Goal: Use online tool/utility: Utilize a website feature to perform a specific function

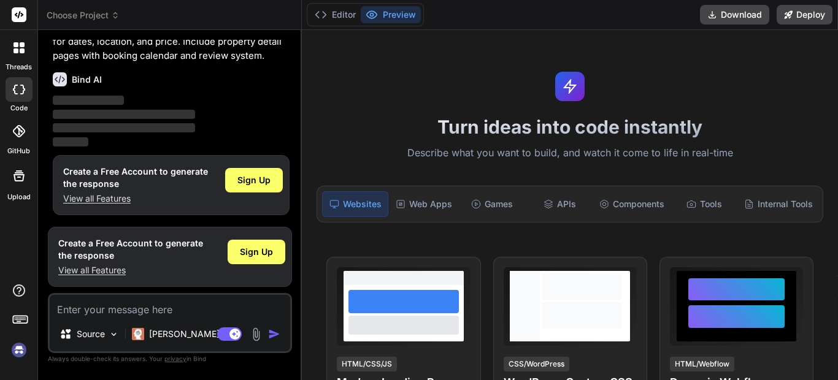
scroll to position [60, 0]
type textarea "x"
click at [348, 13] on button "Editor" at bounding box center [335, 14] width 51 height 17
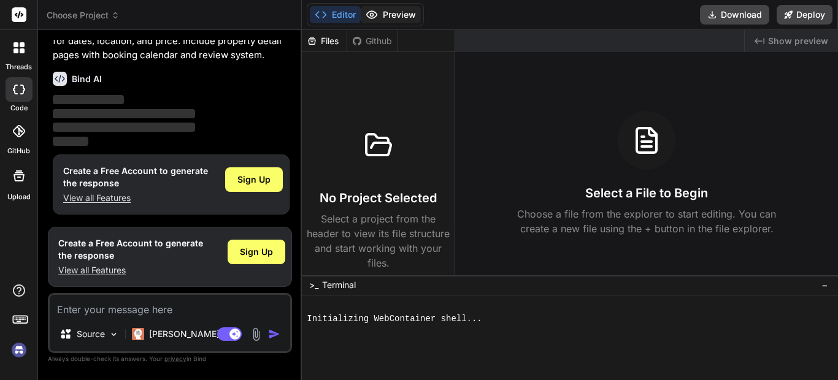
click at [395, 14] on button "Preview" at bounding box center [391, 14] width 60 height 17
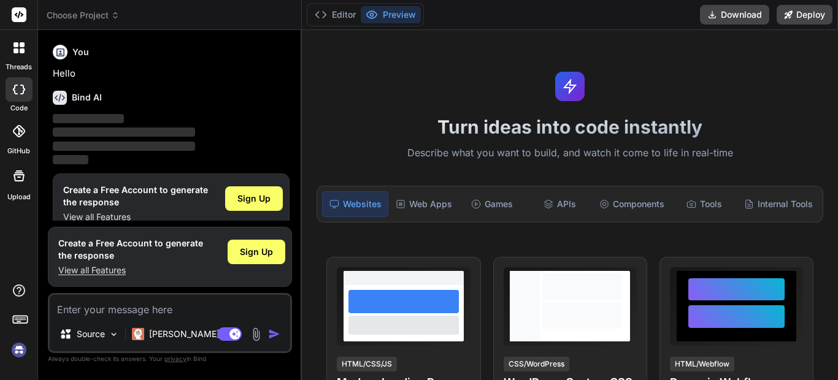
scroll to position [19, 0]
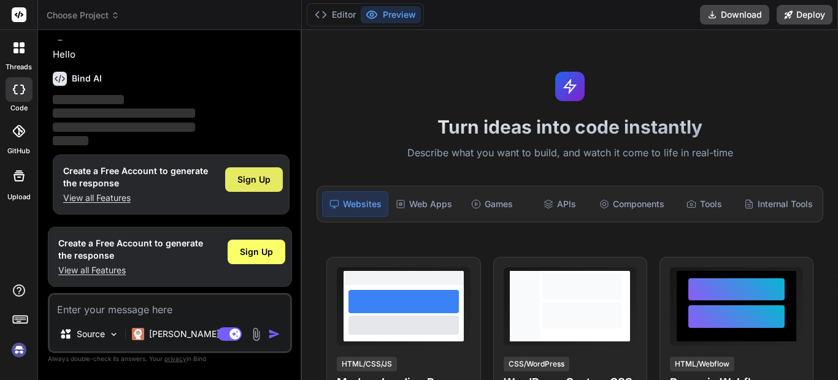
click at [260, 184] on span "Sign Up" at bounding box center [253, 180] width 33 height 12
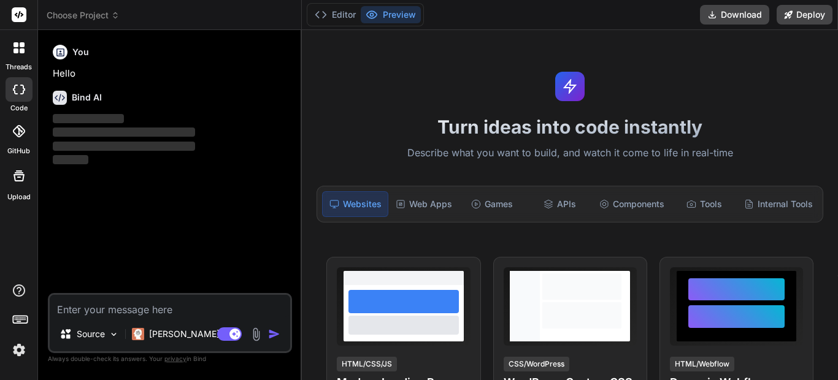
scroll to position [0, 0]
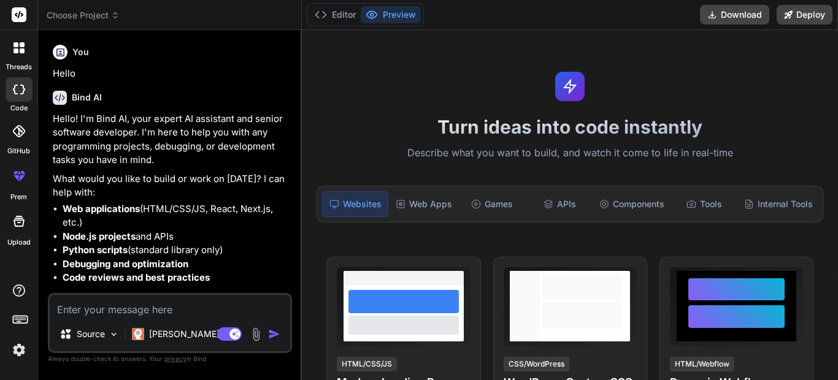
type textarea "x"
click at [166, 305] on textarea at bounding box center [170, 306] width 241 height 22
paste textarea "delete my personal account"
type textarea "delete my personal account"
type textarea "x"
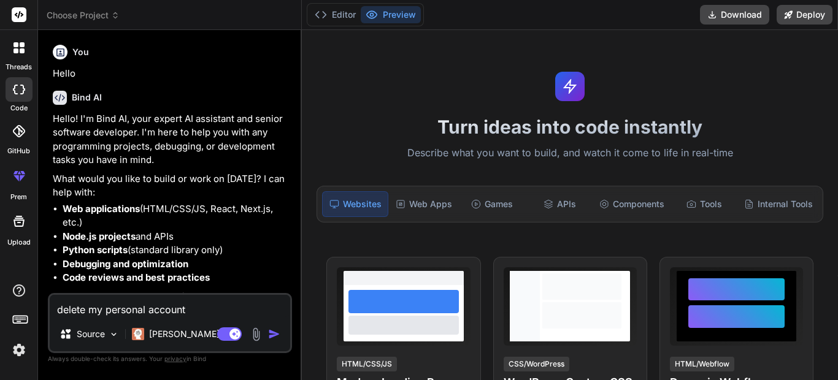
type textarea "delete my personal accoun"
type textarea "x"
type textarea "delete my personal acco"
type textarea "x"
type textarea "delete my personal acc"
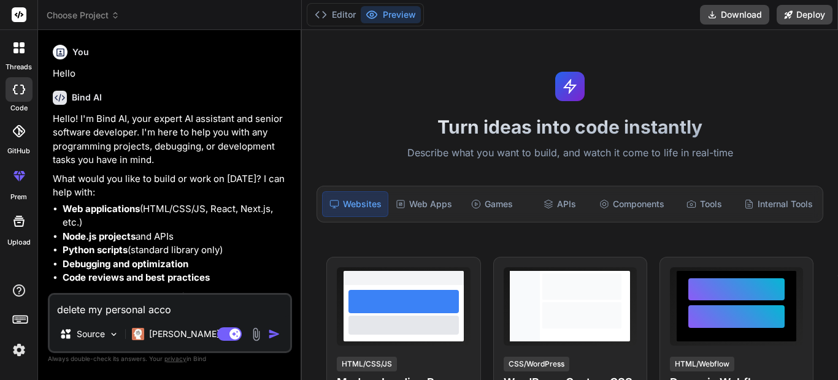
type textarea "x"
type textarea "delete my personal ac"
type textarea "x"
type textarea "delete my personal a"
type textarea "x"
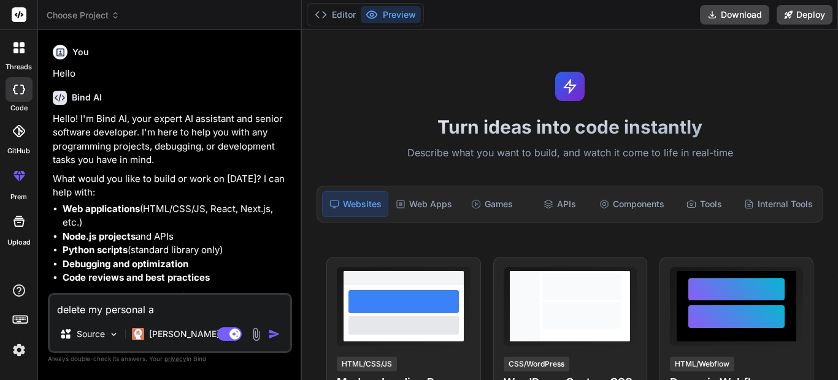
type textarea "delete my personal"
type textarea "x"
type textarea "delete my personal"
type textarea "x"
type textarea "delete my persona"
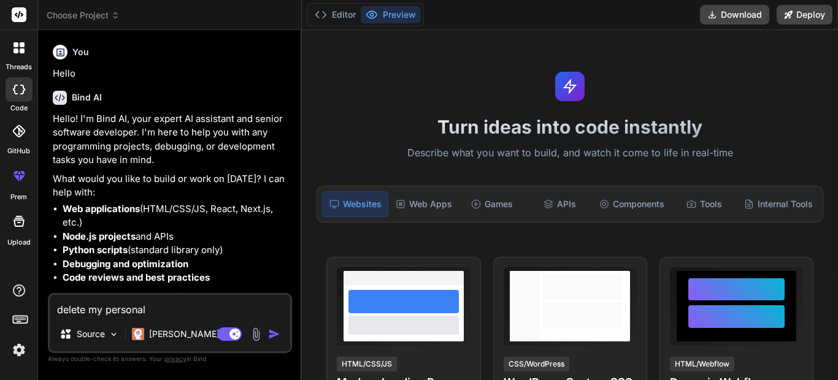
type textarea "x"
type textarea "delete my person"
type textarea "x"
type textarea "delete my perso"
type textarea "x"
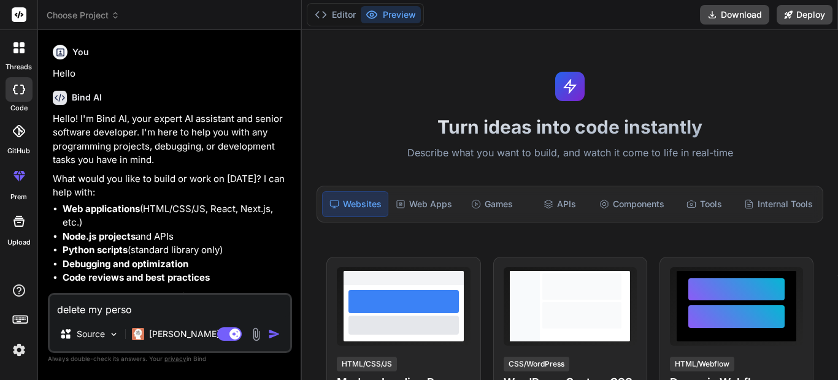
type textarea "delete my pers"
type textarea "x"
type textarea "delete my per"
type textarea "x"
type textarea "delete my pe"
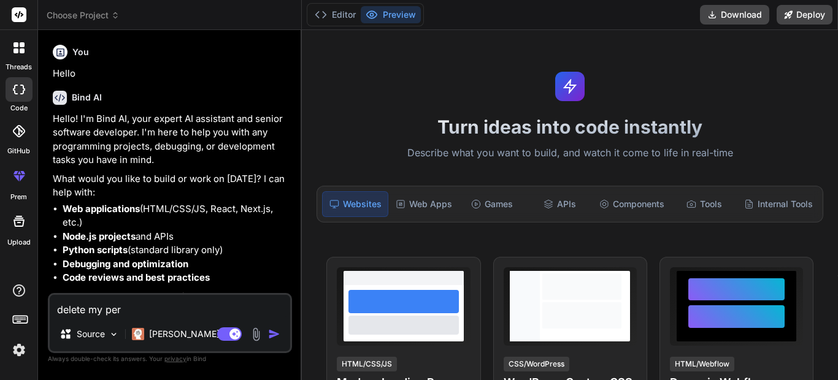
type textarea "x"
type textarea "delete my p"
type textarea "x"
type textarea "delete my"
type textarea "x"
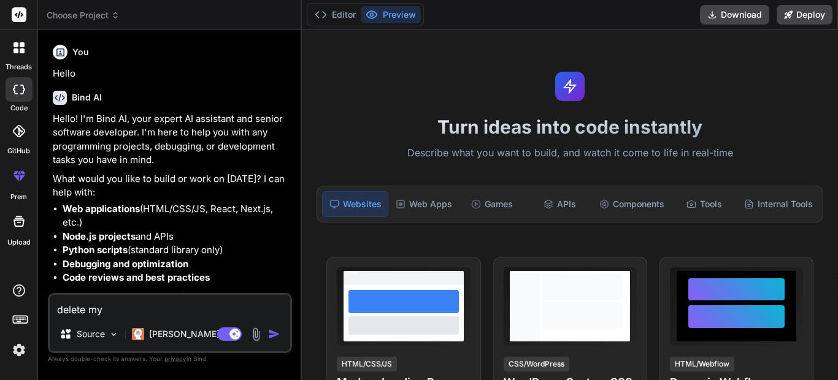
type textarea "delete my"
type textarea "x"
type textarea "delete m"
type textarea "x"
type textarea "delete"
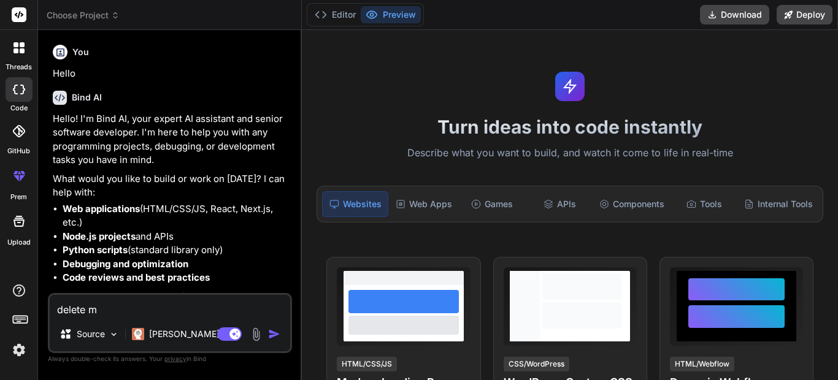
type textarea "x"
type textarea "delete"
type textarea "x"
type textarea "delet"
type textarea "x"
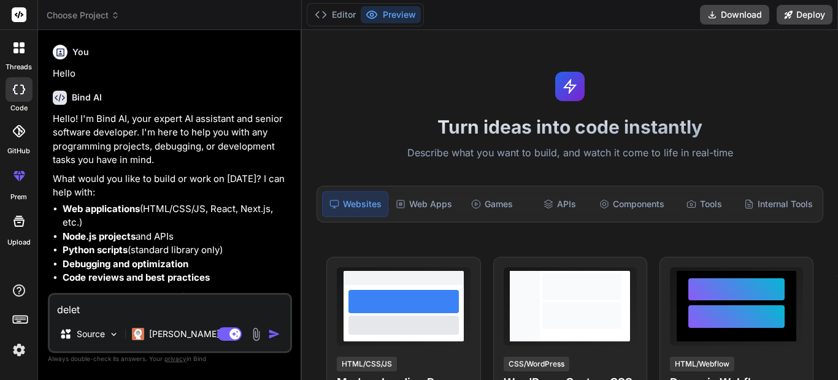
type textarea "dele"
type textarea "x"
type textarea "del"
type textarea "x"
type textarea "de"
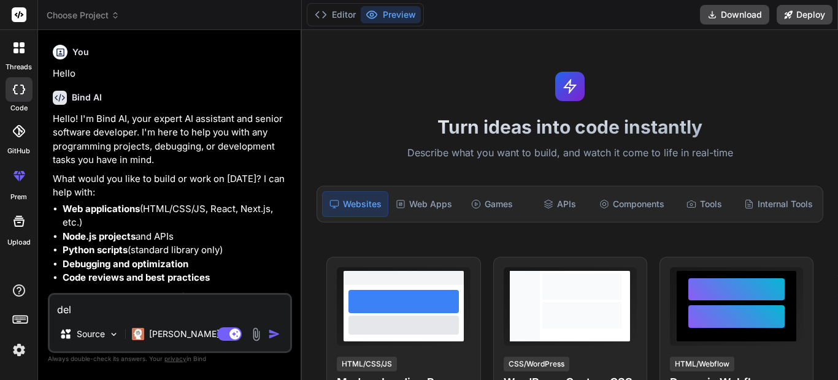
type textarea "x"
type textarea "d"
type textarea "x"
click at [126, 316] on textarea at bounding box center [170, 306] width 241 height 22
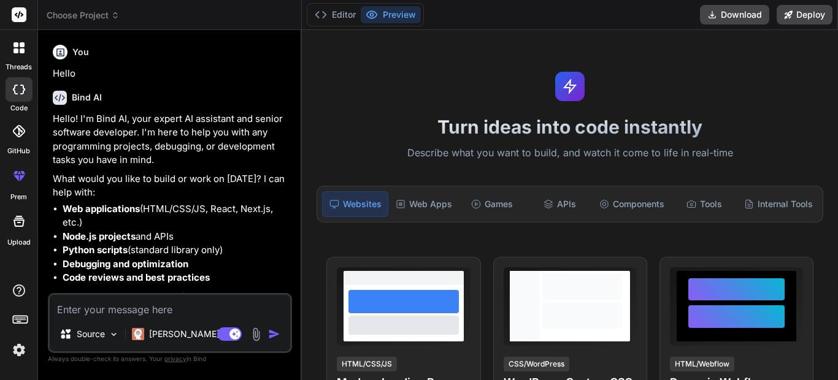
paste textarea "create a comprehensive website for an apartment rental service in Tučepi using …"
type textarea "create a comprehensive website for an apartment rental service in Tučepi using …"
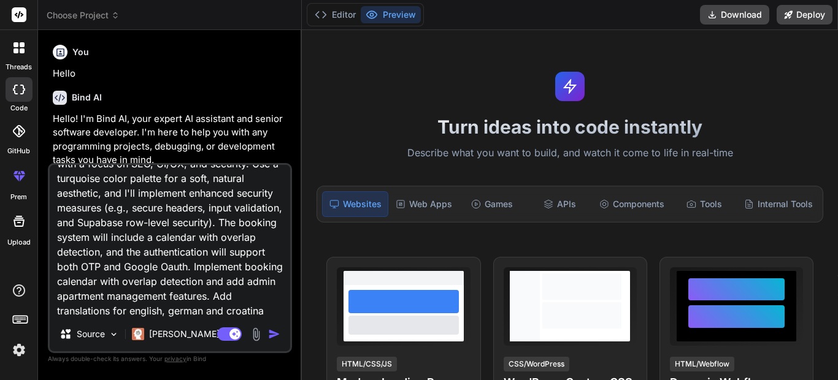
type textarea "x"
type textarea "create a comprehensive website for an apartment rental service in Tučepi using …"
click at [274, 337] on img "button" at bounding box center [274, 334] width 12 height 12
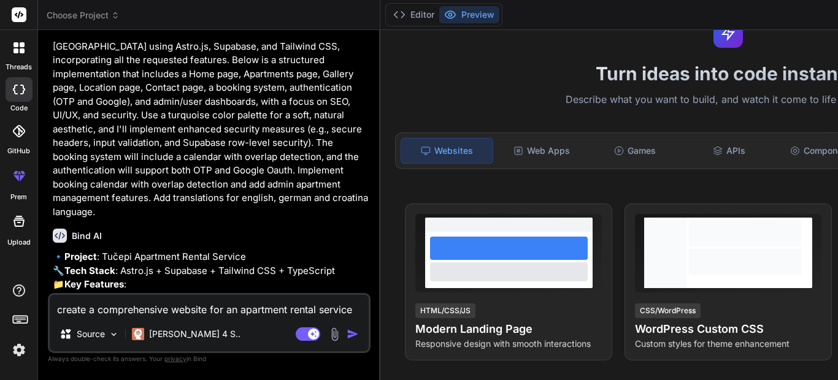
scroll to position [0, 0]
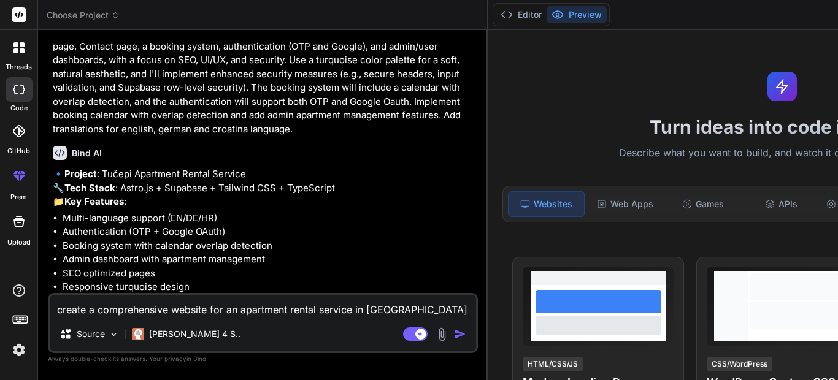
drag, startPoint x: 301, startPoint y: 237, endPoint x: 363, endPoint y: 233, distance: 62.2
click at [363, 233] on div "Bind AI Web Search Created with Pixso. Code Generator You Hello Bind AI Hello! …" at bounding box center [263, 205] width 450 height 350
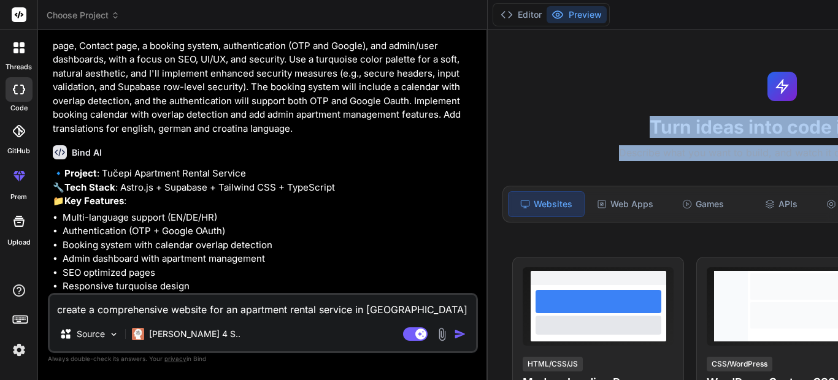
drag, startPoint x: 382, startPoint y: 232, endPoint x: 393, endPoint y: 234, distance: 11.2
click at [393, 234] on div "Choose Project Created with Pixso. Bind AI Web Search Created with Pixso. Code …" at bounding box center [557, 190] width 1038 height 380
click at [338, 209] on p "🔹 Project : Tučepi Apartment Rental Service 🔧 Tech Stack : Astro.js + Supabase …" at bounding box center [264, 188] width 423 height 42
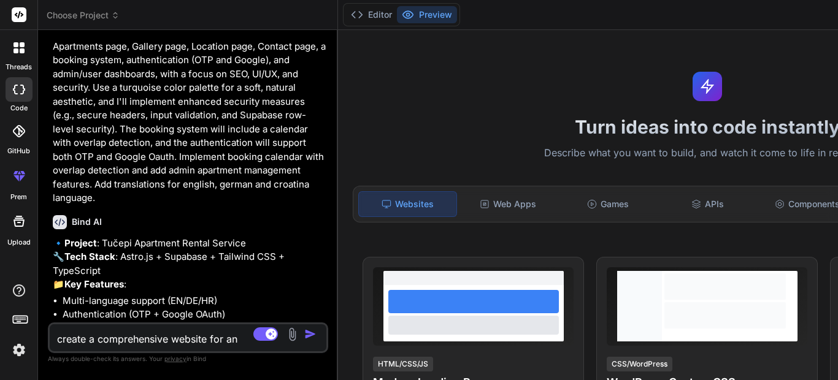
scroll to position [322, 0]
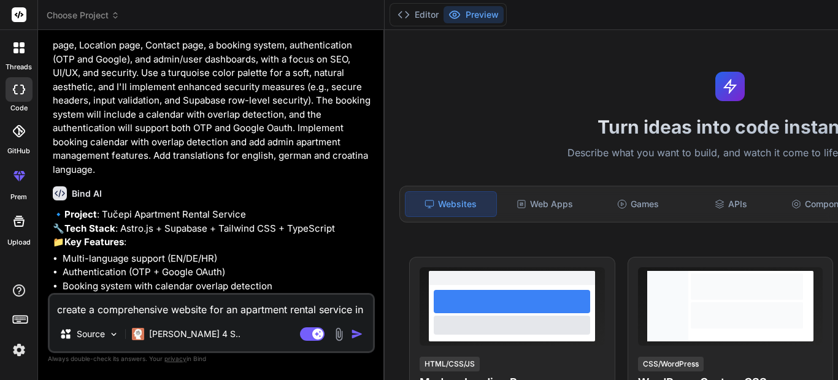
drag, startPoint x: 384, startPoint y: 237, endPoint x: 280, endPoint y: 228, distance: 104.7
click at [280, 228] on div "Bind AI Web Search Created with Pixso. Code Generator You Hello Bind AI Hello! …" at bounding box center [211, 205] width 347 height 350
click at [393, 18] on button "Editor" at bounding box center [418, 14] width 51 height 17
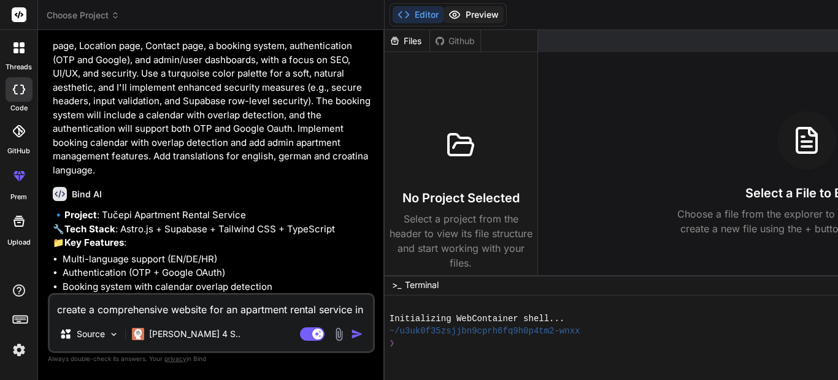
click at [444, 13] on button "Preview" at bounding box center [474, 14] width 60 height 17
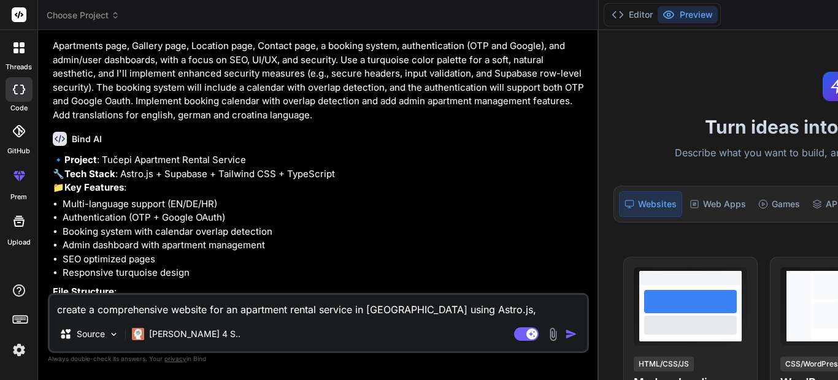
scroll to position [253, 0]
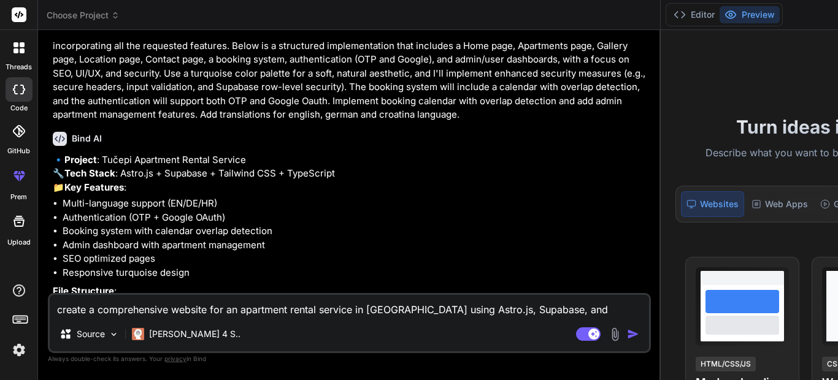
drag, startPoint x: 305, startPoint y: 139, endPoint x: 518, endPoint y: 126, distance: 213.9
click at [518, 126] on div "Choose Project Created with Pixso. Bind AI Web Search Created with Pixso. Code …" at bounding box center [557, 190] width 1038 height 380
drag, startPoint x: 517, startPoint y: 126, endPoint x: 551, endPoint y: 125, distance: 33.8
click at [551, 125] on div "Choose Project Created with Pixso. Bind AI Web Search Created with Pixso. Code …" at bounding box center [557, 190] width 1038 height 380
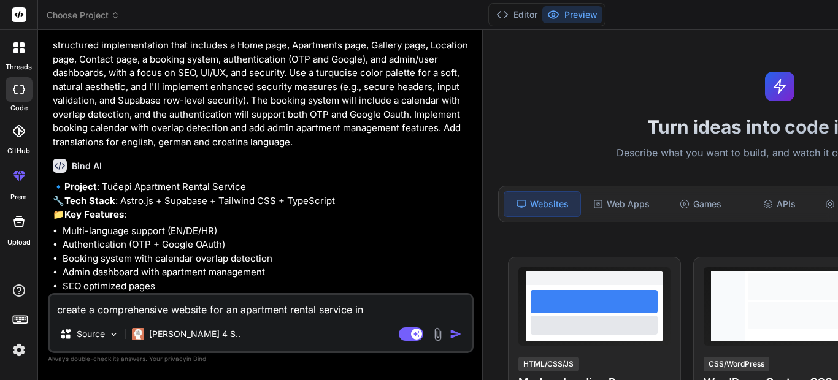
scroll to position [280, 0]
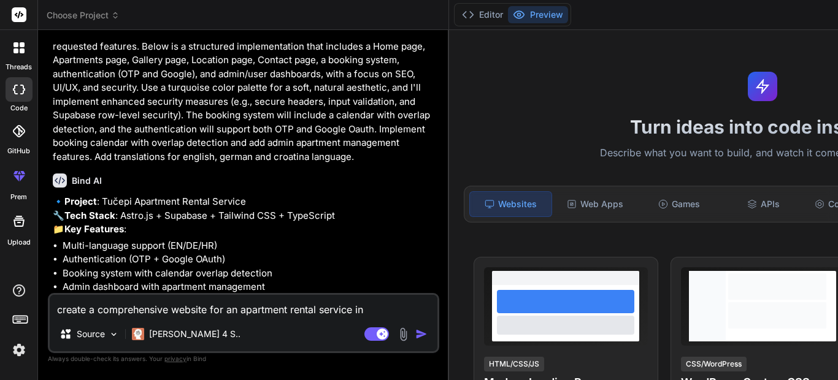
drag, startPoint x: 517, startPoint y: 199, endPoint x: 332, endPoint y: 188, distance: 185.6
click at [332, 188] on div "Bind AI Web Search Created with Pixso. Code Generator You Hello Bind AI Hello! …" at bounding box center [243, 205] width 411 height 350
click at [19, 91] on icon at bounding box center [19, 90] width 12 height 10
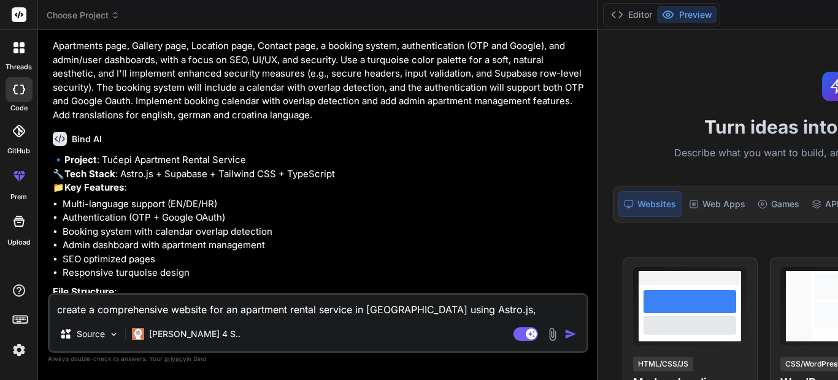
scroll to position [253, 0]
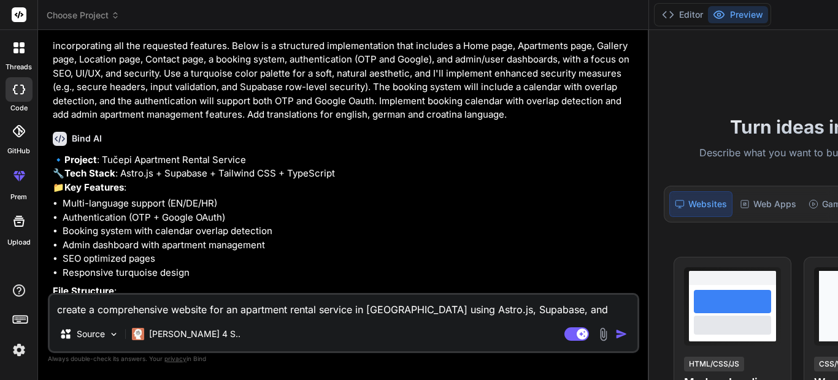
type textarea "x"
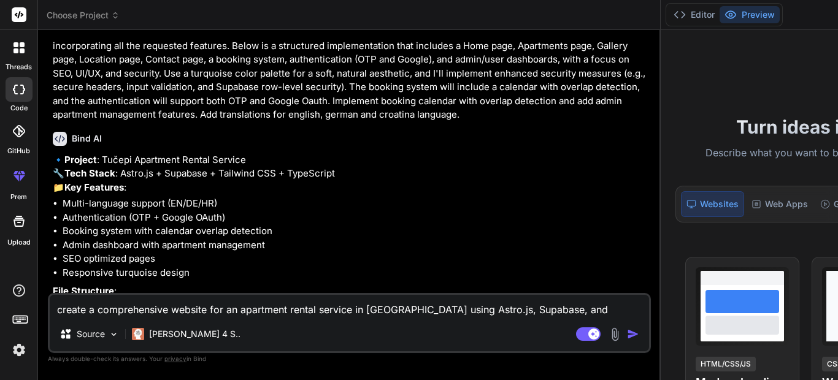
drag, startPoint x: 354, startPoint y: 118, endPoint x: 525, endPoint y: 98, distance: 171.8
click at [525, 98] on div "Choose Project Created with Pixso. Bind AI Web Search Created with Pixso. Code …" at bounding box center [557, 190] width 1038 height 380
click at [474, 147] on div "Bind AI" at bounding box center [351, 140] width 596 height 14
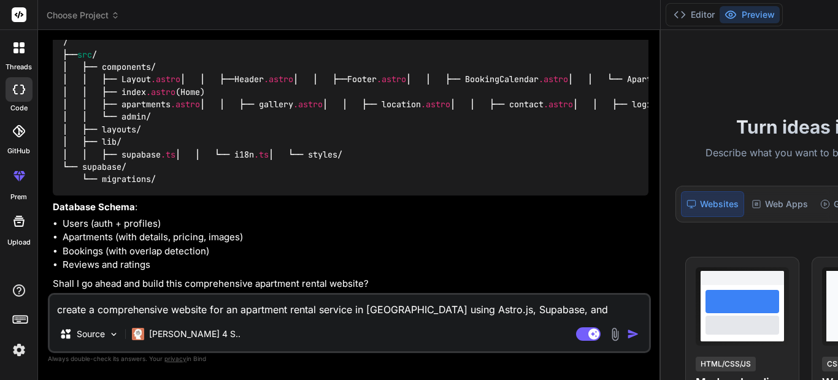
scroll to position [760, 0]
click at [118, 304] on textarea "create a comprehensive website for an apartment rental service in Tučepi using …" at bounding box center [349, 306] width 599 height 22
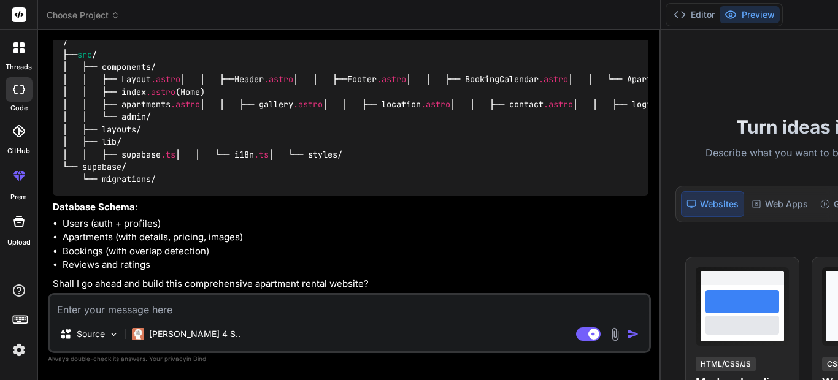
type textarea "y"
type textarea "x"
type textarea "ye"
type textarea "x"
type textarea "yes"
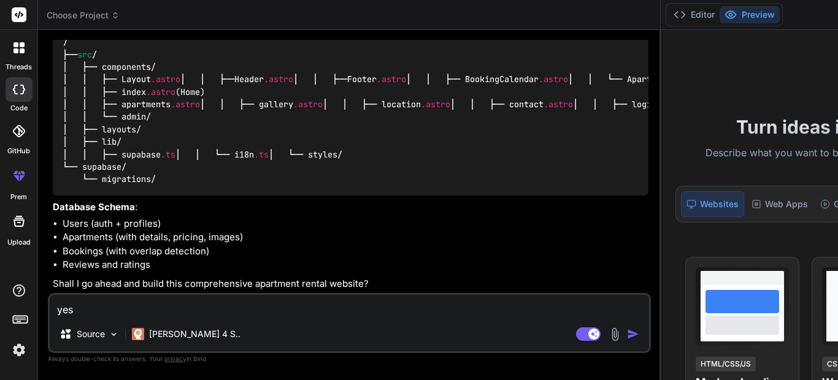
type textarea "x"
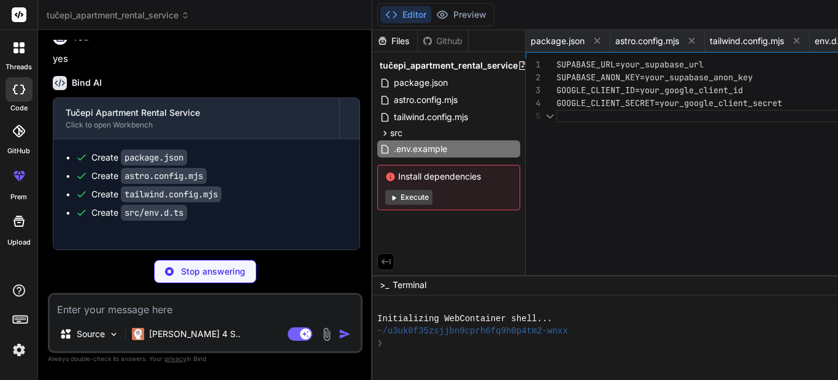
scroll to position [0, 148]
drag, startPoint x: 518, startPoint y: 164, endPoint x: 270, endPoint y: 167, distance: 247.9
click at [270, 167] on div "Bind AI Web Search Created with Pixso. Code Generator You Hello Bind AI Hello! …" at bounding box center [205, 205] width 334 height 350
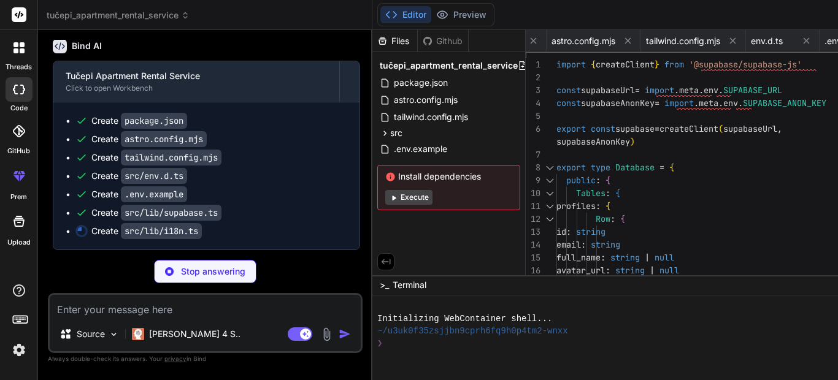
scroll to position [0, 228]
click at [380, 15] on button "Editor" at bounding box center [405, 14] width 51 height 17
click at [250, 8] on div "You" at bounding box center [206, 0] width 307 height 15
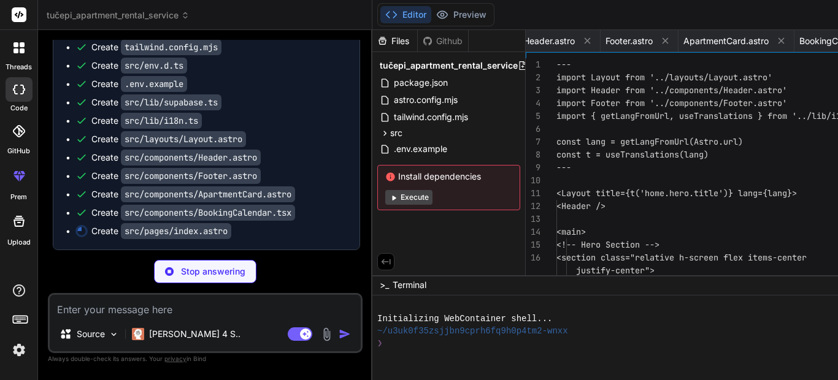
scroll to position [0, 850]
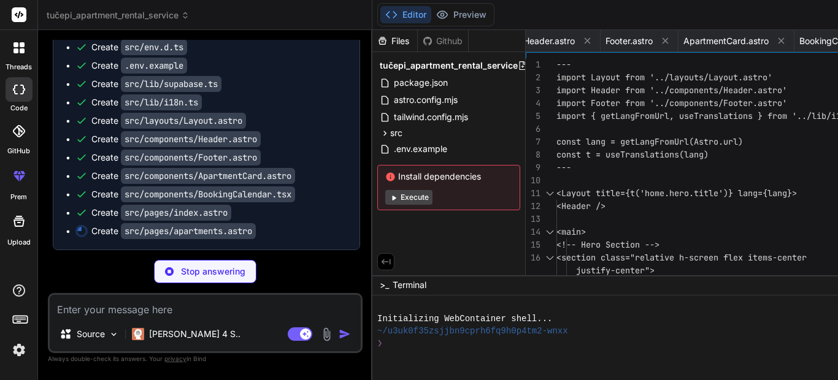
click at [275, 162] on div "Create package.json Create astro.config.mjs Create tailwind.config.mjs Create s…" at bounding box center [206, 112] width 306 height 276
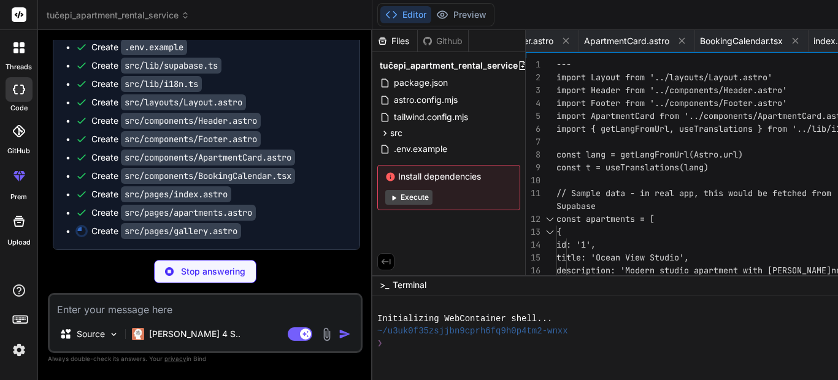
scroll to position [1463, 0]
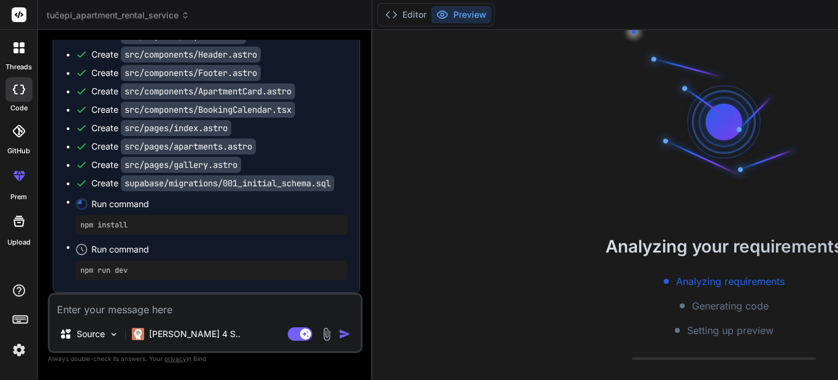
scroll to position [1542, 0]
click at [380, 17] on button "Editor" at bounding box center [405, 14] width 51 height 17
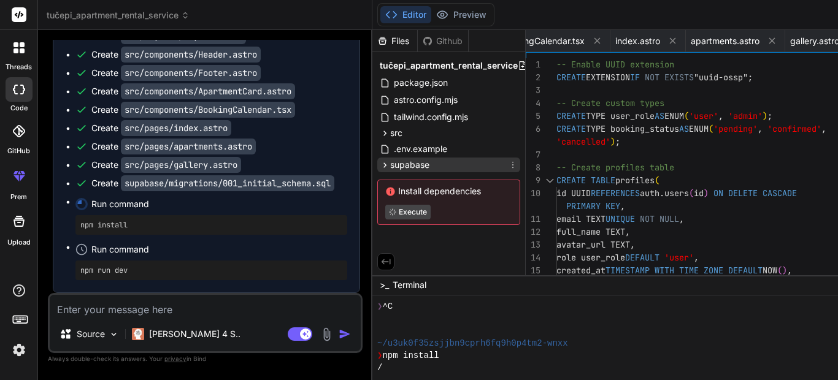
click at [380, 168] on icon at bounding box center [385, 165] width 10 height 10
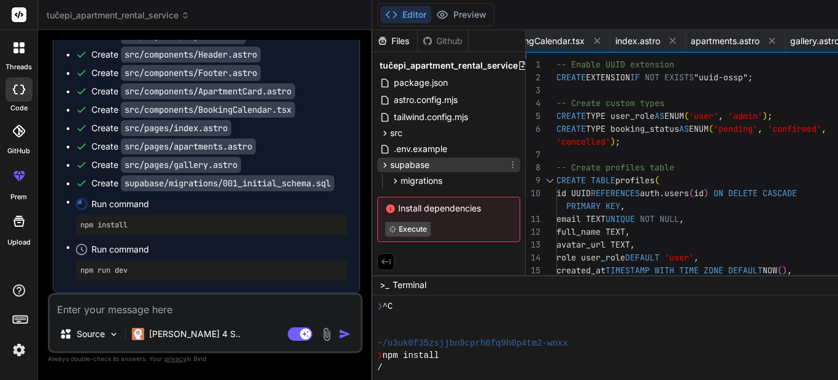
click at [380, 168] on icon at bounding box center [385, 165] width 10 height 10
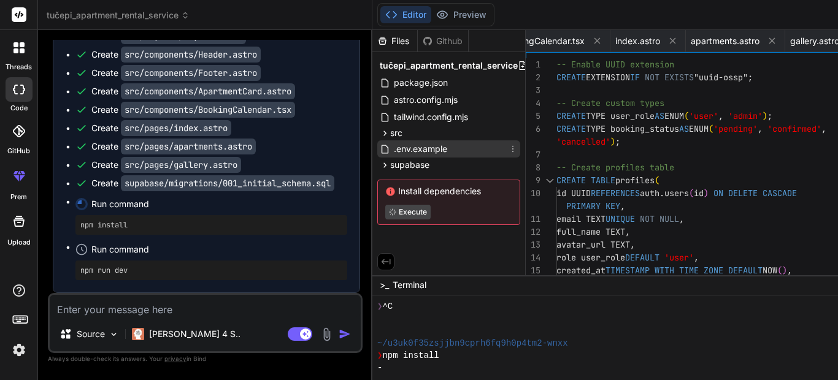
click at [393, 149] on span ".env.example" at bounding box center [421, 149] width 56 height 15
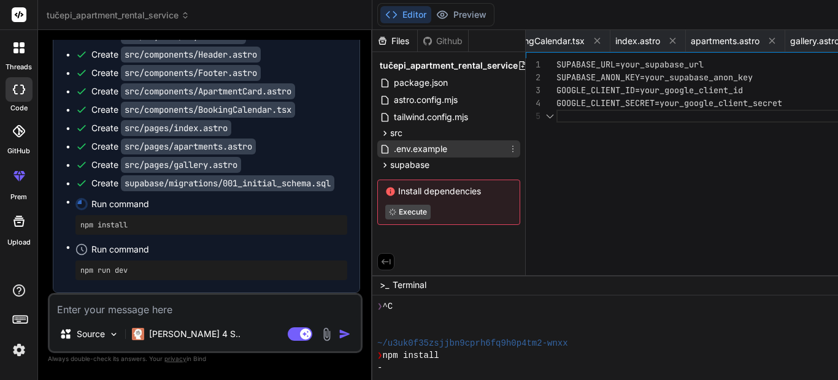
scroll to position [0, 361]
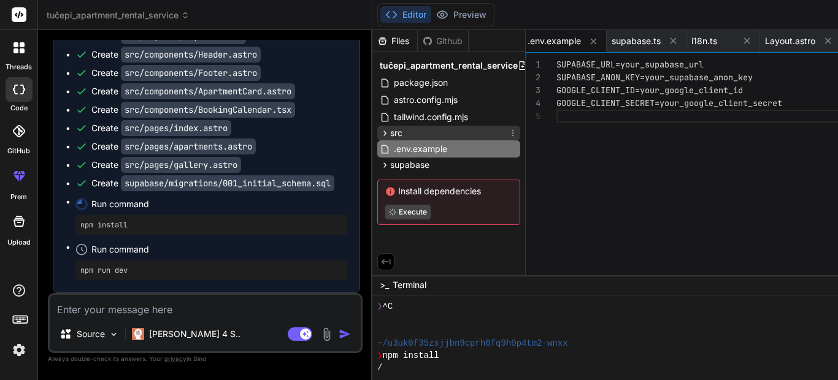
click at [377, 135] on div "src" at bounding box center [448, 133] width 143 height 15
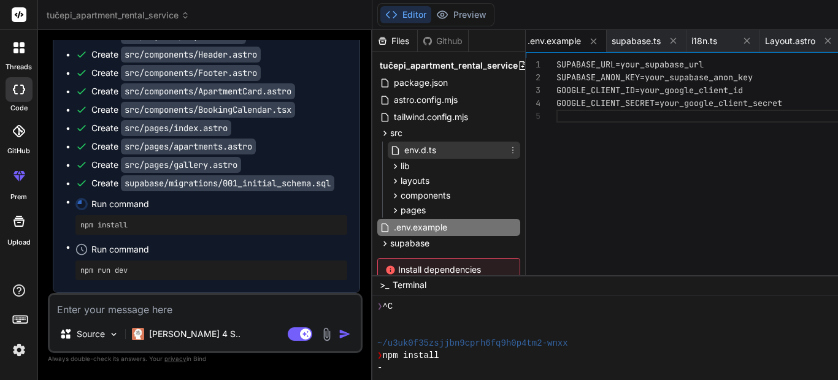
click at [403, 151] on span "env.d.ts" at bounding box center [420, 150] width 34 height 15
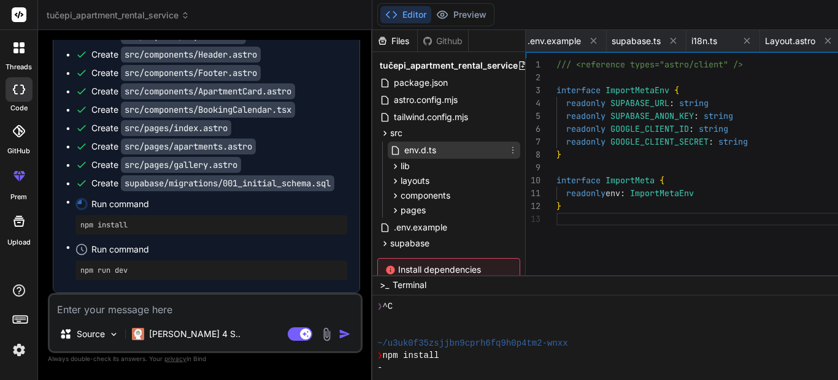
scroll to position [0, 287]
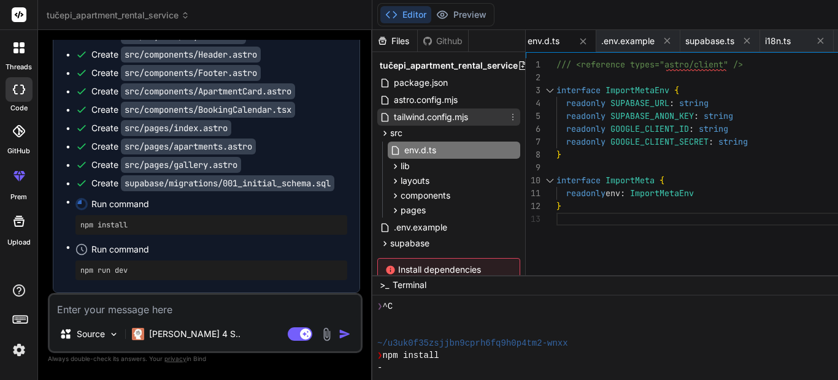
click at [393, 116] on span "tailwind.config.mjs" at bounding box center [431, 117] width 77 height 15
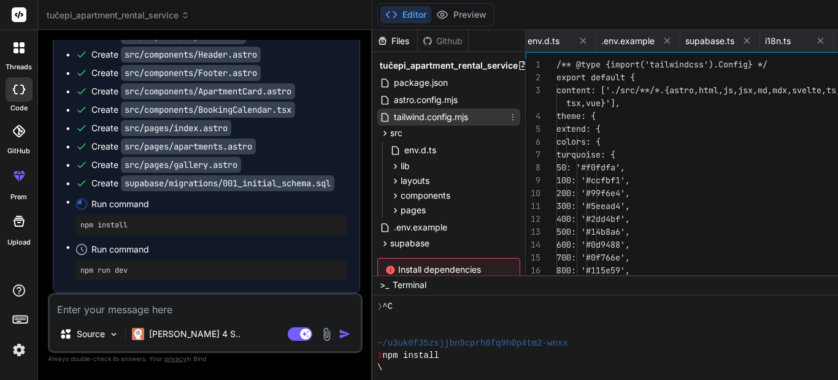
scroll to position [0, 180]
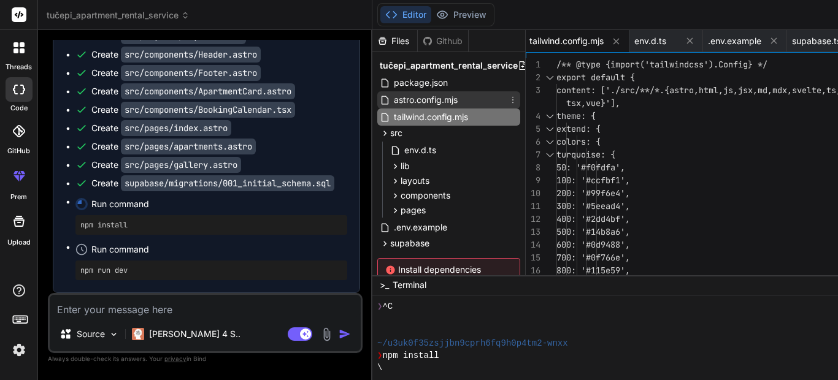
click at [393, 103] on span "astro.config.mjs" at bounding box center [426, 100] width 66 height 15
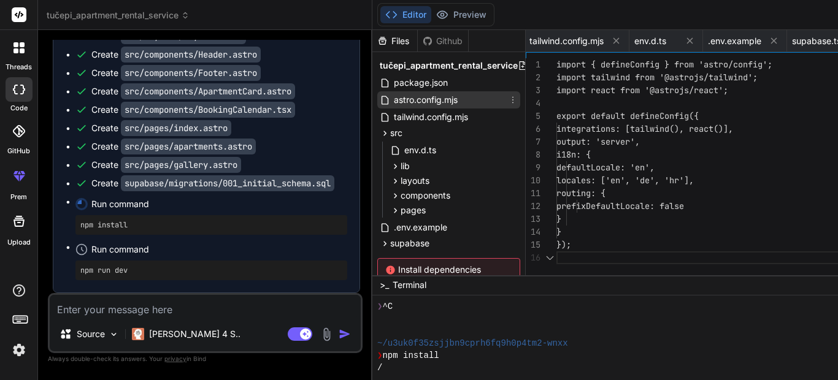
scroll to position [0, 85]
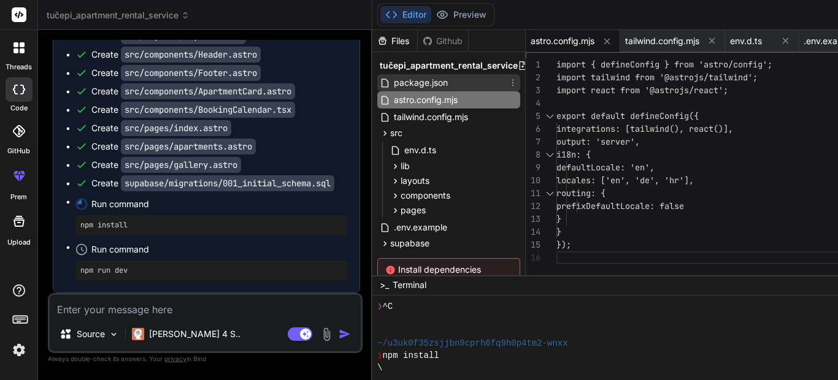
click at [393, 83] on span "package.json" at bounding box center [421, 82] width 56 height 15
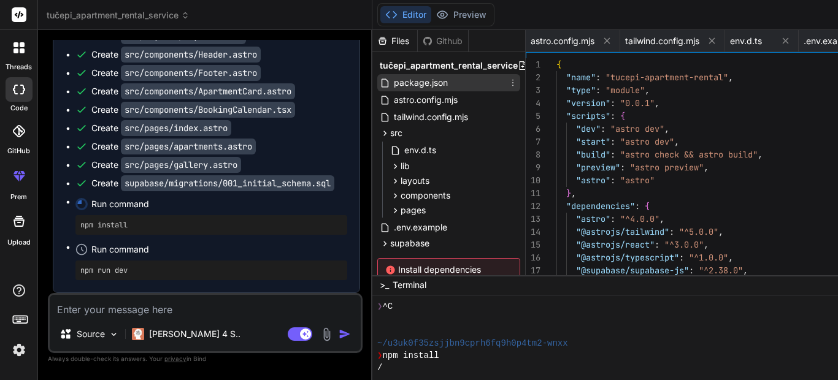
scroll to position [0, 0]
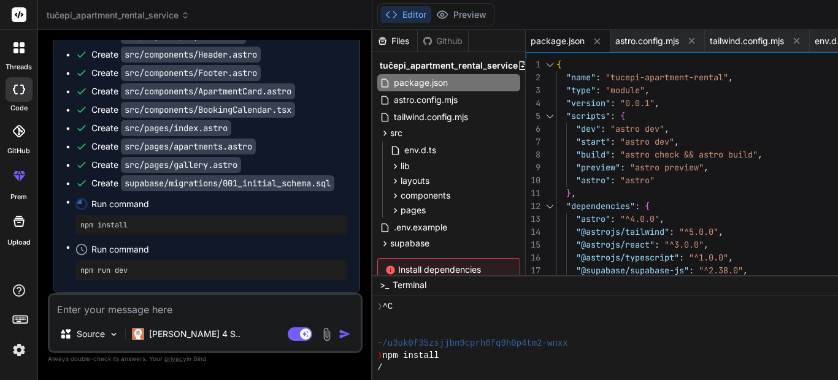
click at [431, 10] on button "Preview" at bounding box center [461, 14] width 60 height 17
type textarea "x"
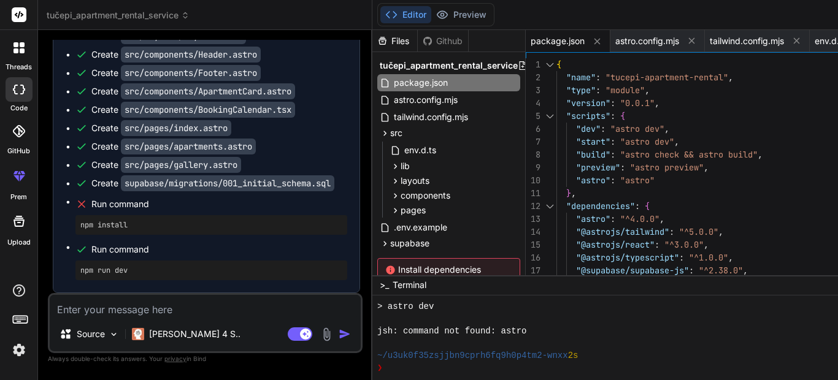
scroll to position [319, 0]
drag, startPoint x: 453, startPoint y: 332, endPoint x: 294, endPoint y: 328, distance: 159.0
click at [294, 328] on div "tučepi_apartment_rental_service Created with Pixso. Bind AI Web Search Created …" at bounding box center [557, 190] width 1038 height 380
click at [377, 365] on div "❯" at bounding box center [634, 368] width 515 height 12
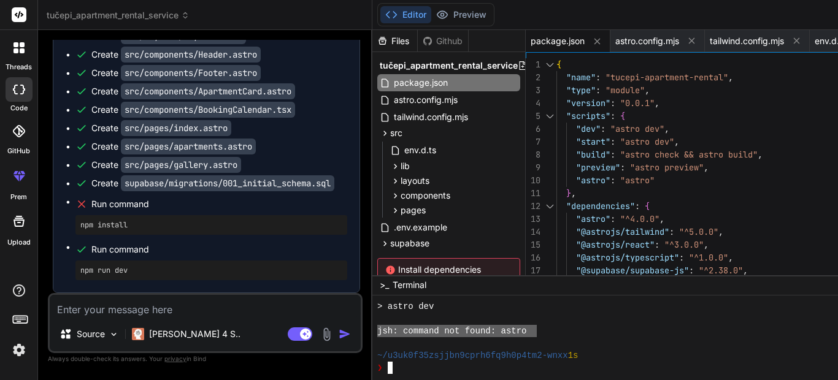
drag, startPoint x: 458, startPoint y: 328, endPoint x: 300, endPoint y: 328, distance: 158.3
click at [372, 328] on div ">>>>>>>>>>>>>>>>>>>>>>>>>>>>>>>> mmmmmmmmmmmmmmmmmmmmmmmmmmmmmmmm > astro dev j…" at bounding box center [724, 338] width 704 height 85
type textarea "jsh: command not found: astro"
click at [274, 244] on div "Create package.json Create astro.config.mjs Create tailwind.config.mjs Create s…" at bounding box center [206, 91] width 306 height 404
click at [145, 305] on textarea at bounding box center [205, 306] width 311 height 22
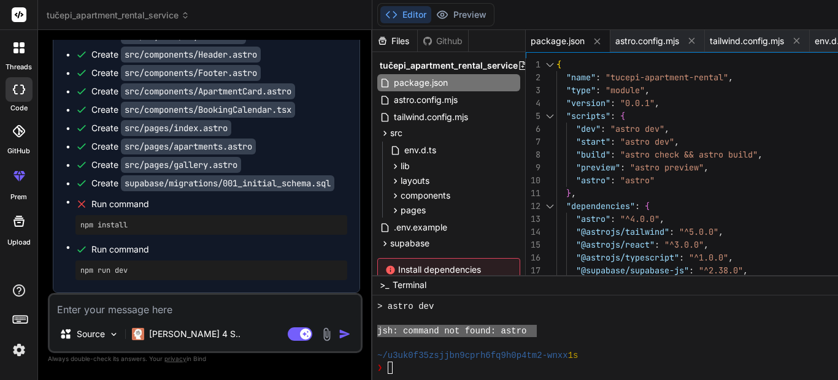
paste textarea "jsh: command not found: astro"
type textarea "jsh: command not found: astro"
type textarea "x"
type textarea "jsh: command not found: astro"
click at [339, 338] on img "button" at bounding box center [345, 334] width 12 height 12
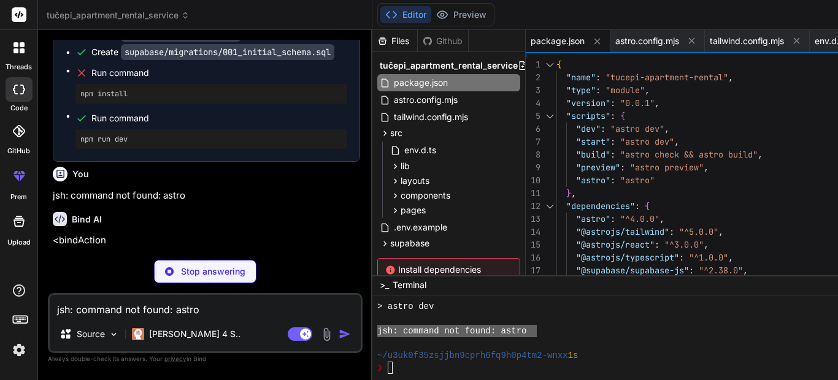
scroll to position [1657, 0]
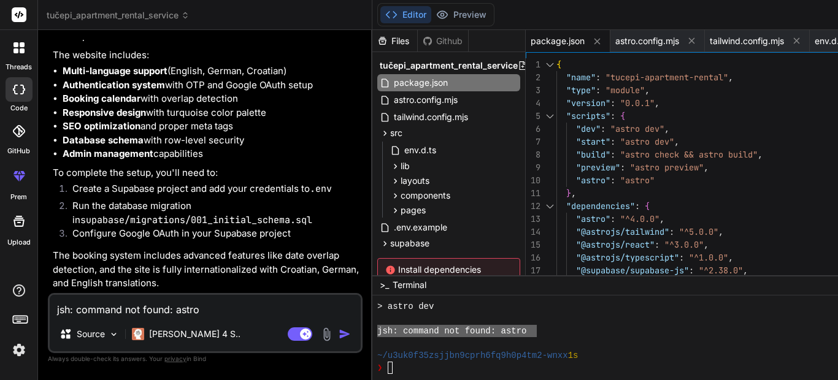
click at [246, 267] on div "npm install npm run dev The error occurs because Astro isn't installed yet. The…" at bounding box center [206, 114] width 307 height 354
click at [526, 275] on div "17" at bounding box center [541, 270] width 31 height 13
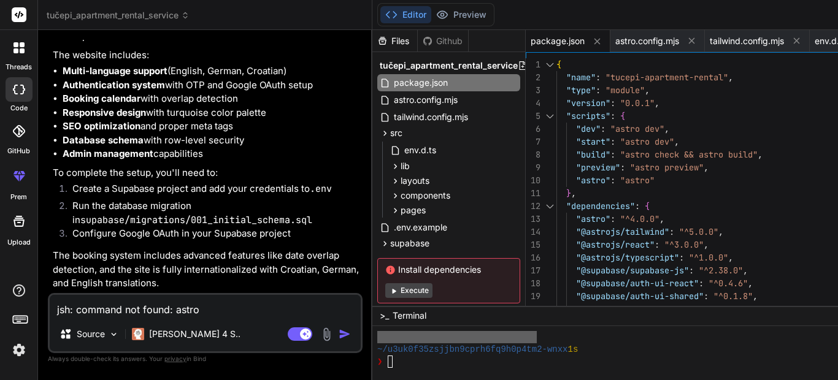
scroll to position [454, 0]
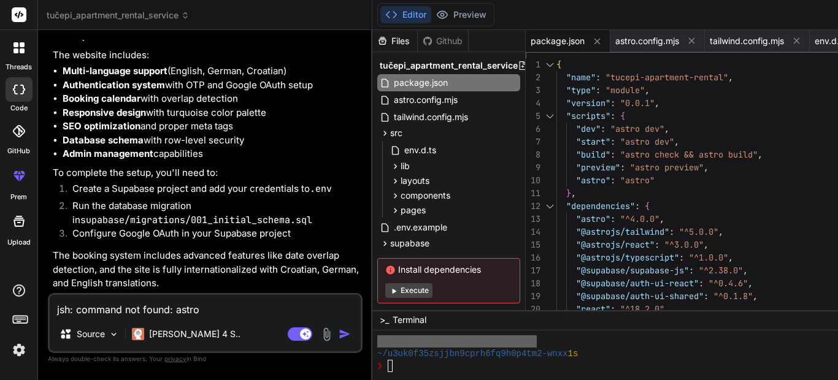
drag, startPoint x: 547, startPoint y: 275, endPoint x: 552, endPoint y: 329, distance: 53.6
click at [552, 329] on div "Files Github tučepi_apartment_rental_service package.json astro.config.mjs tail…" at bounding box center [724, 205] width 704 height 350
click at [385, 292] on button "Execute" at bounding box center [408, 290] width 47 height 15
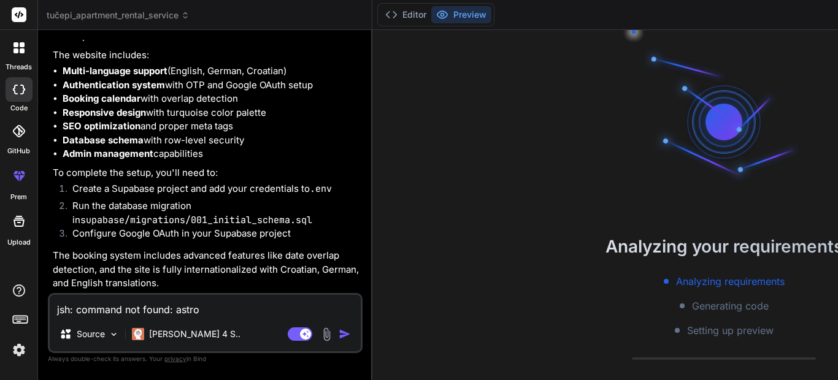
scroll to position [515, 0]
click at [380, 18] on button "Editor" at bounding box center [405, 14] width 51 height 17
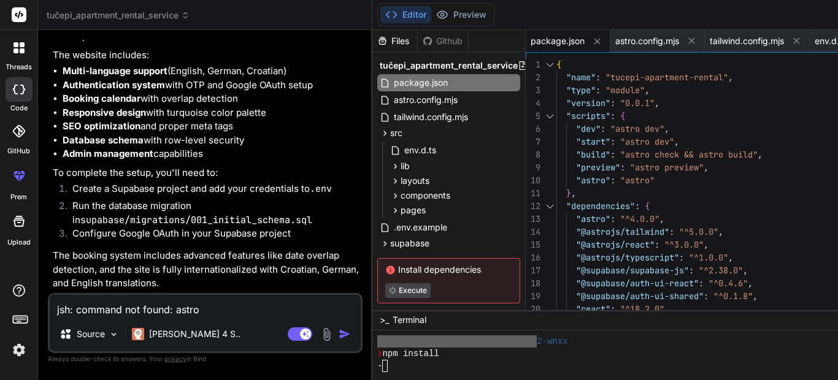
click at [255, 123] on div "Bind AI npm install npm run dev The error occurs because Astro isn't installed …" at bounding box center [206, 98] width 307 height 385
click at [615, 45] on span "astro.config.mjs" at bounding box center [647, 41] width 64 height 12
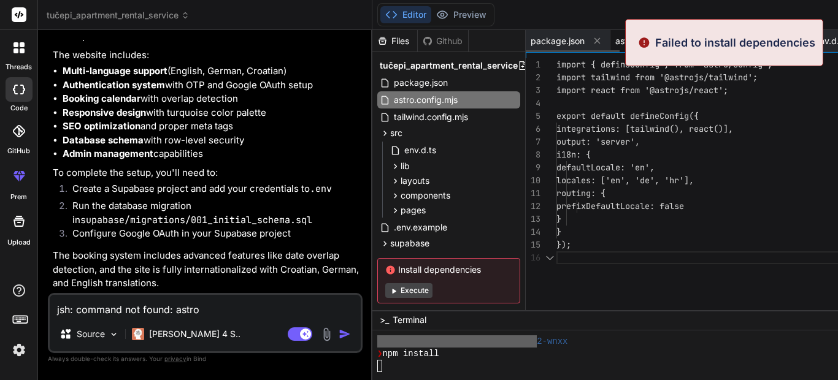
scroll to position [650, 0]
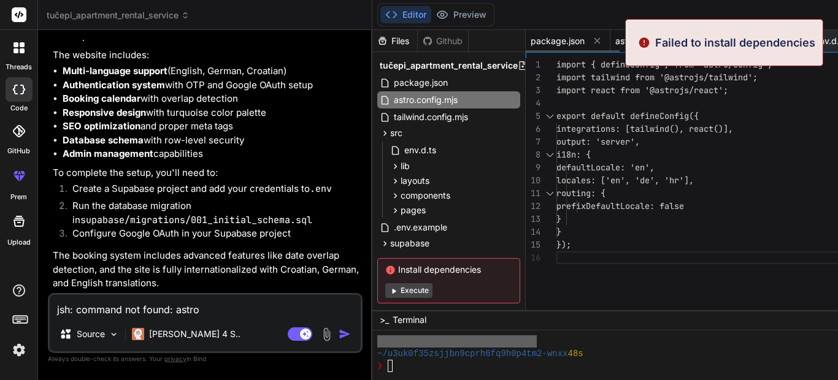
click at [531, 42] on span "package.json" at bounding box center [558, 41] width 54 height 12
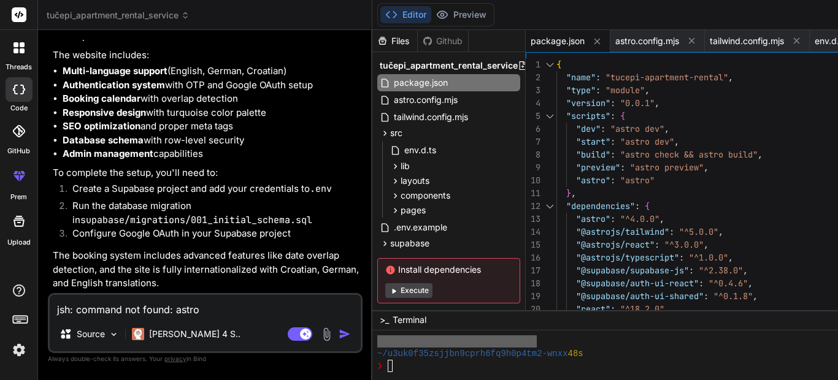
click at [385, 291] on button "Execute" at bounding box center [408, 290] width 47 height 15
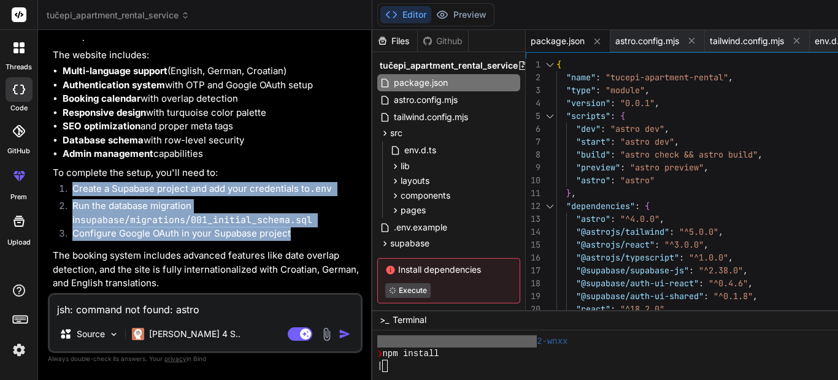
drag, startPoint x: 106, startPoint y: 225, endPoint x: 58, endPoint y: 147, distance: 90.9
click at [58, 182] on ol "Create a Supabase project and add your credentials to .env Run the database mig…" at bounding box center [206, 213] width 307 height 62
copy ol "Create a Supabase project and add your credentials to .env Run the database mig…"
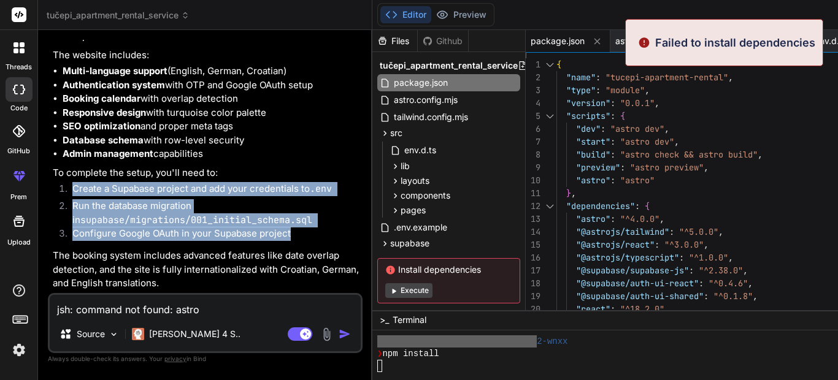
type textarea "x"
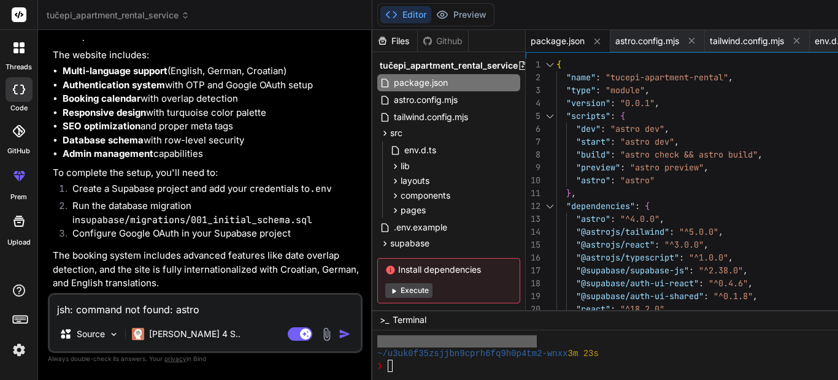
click at [157, 309] on textarea "jsh: command not found: astro" at bounding box center [205, 306] width 311 height 22
type textarea "F"
type textarea "x"
type textarea "Fa"
type textarea "x"
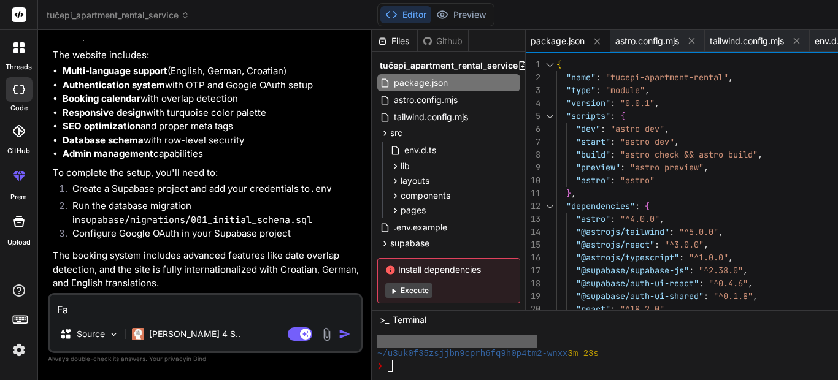
type textarea "Fai"
type textarea "x"
type textarea "Fail"
type textarea "x"
type textarea "Faile"
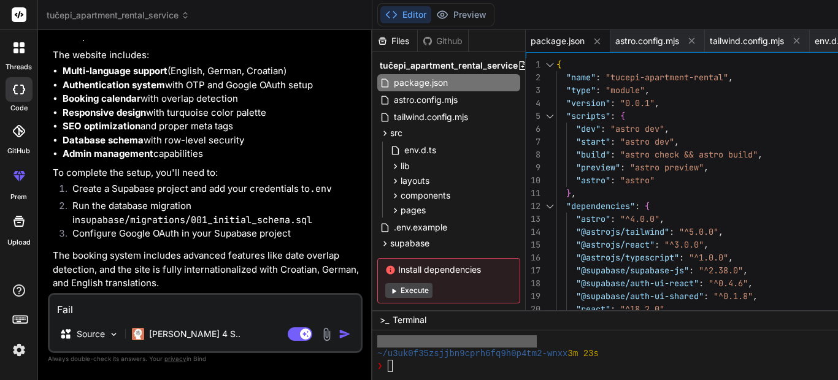
type textarea "x"
type textarea "Failed"
type textarea "x"
type textarea "Faile"
type textarea "x"
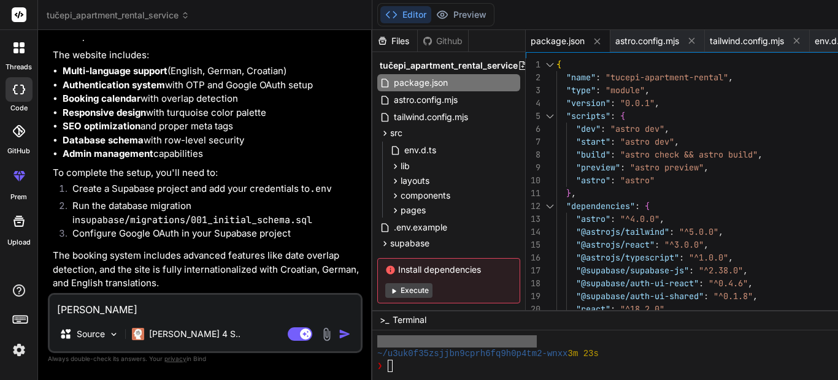
type textarea "Fail"
type textarea "x"
type textarea "Fai"
type textarea "x"
type textarea "Fa"
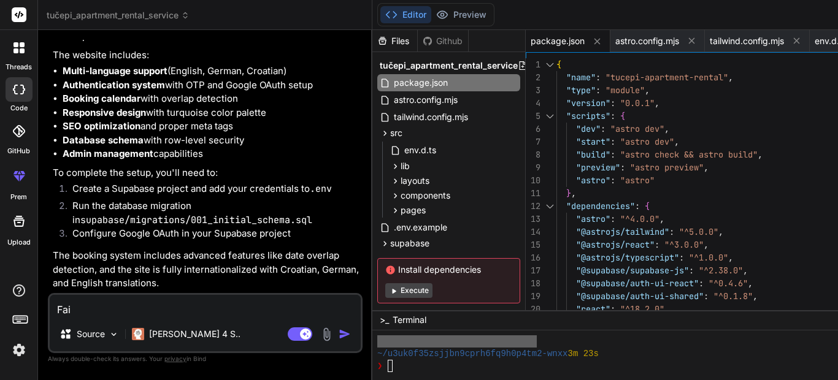
type textarea "x"
type textarea "F"
type textarea "x"
type textarea "A"
type textarea "x"
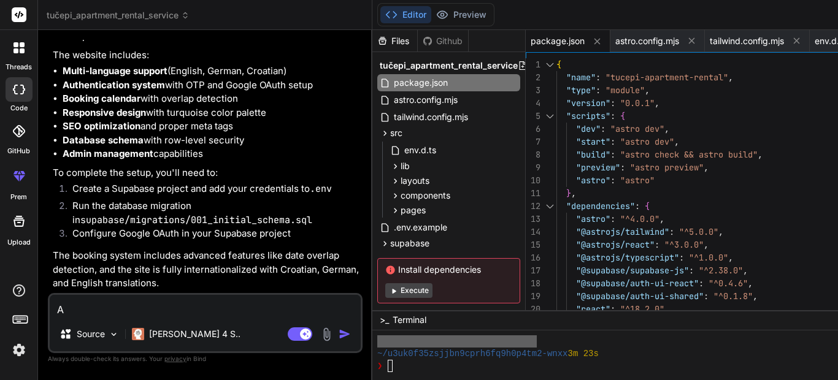
type textarea "Ad"
type textarea "x"
type textarea "Add"
type textarea "x"
type textarea "Add"
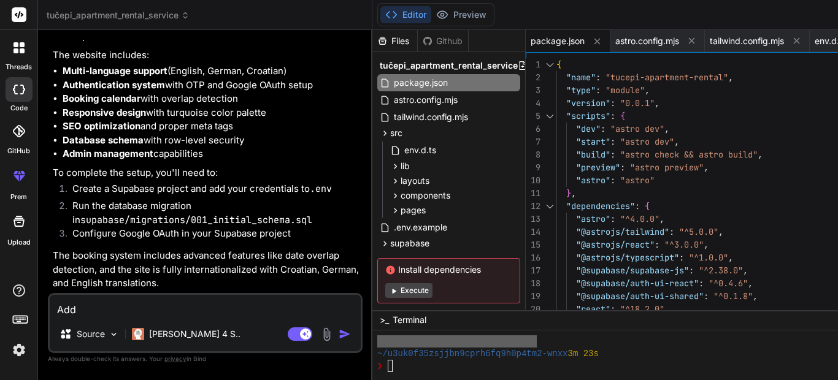
type textarea "x"
type textarea "Add L"
type textarea "x"
type textarea "Add Lo"
type textarea "x"
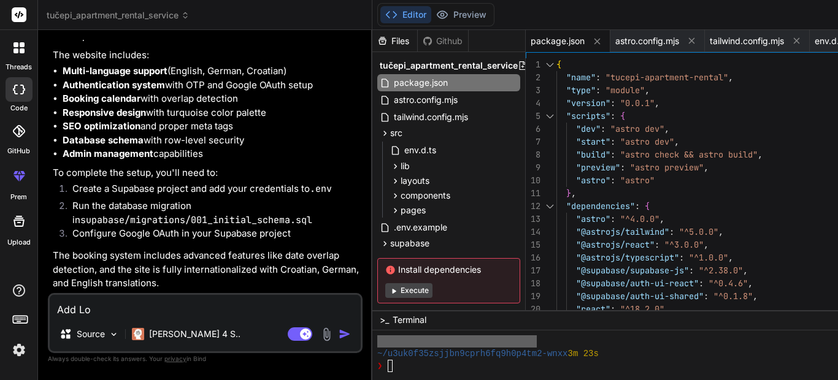
type textarea "Add Loc"
type textarea "x"
type textarea "Add Loca"
type textarea "x"
type textarea "Add Locat"
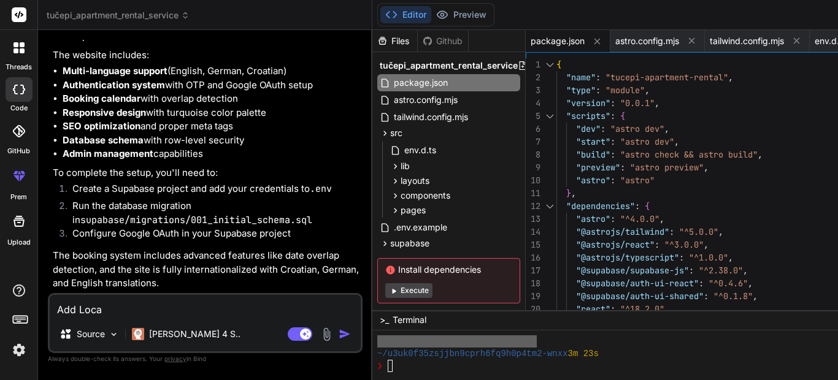
type textarea "x"
type textarea "Add Locati"
type textarea "x"
type textarea "Add Locatio"
type textarea "x"
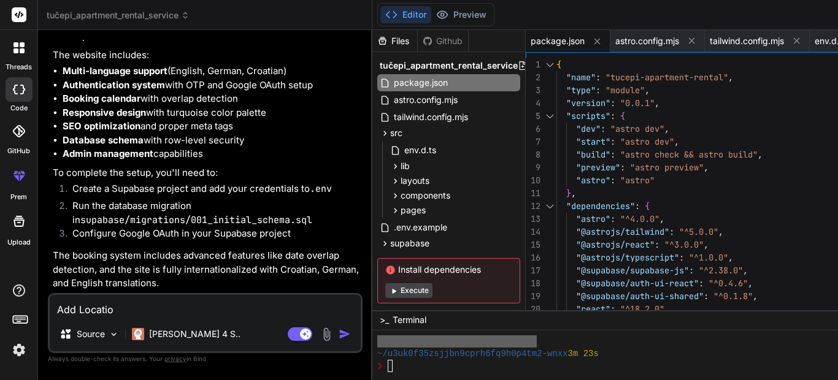
type textarea "Add Location"
type textarea "x"
type textarea "Add Location"
type textarea "x"
type textarea "Add Location p"
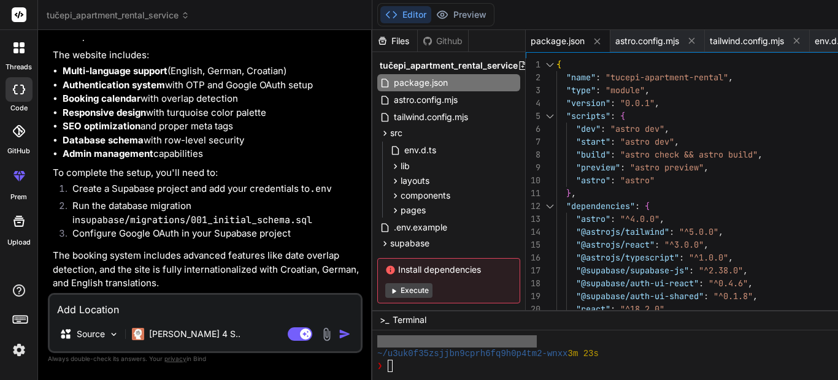
type textarea "x"
type textarea "Add Location pa"
type textarea "x"
type textarea "Add Location pag"
type textarea "x"
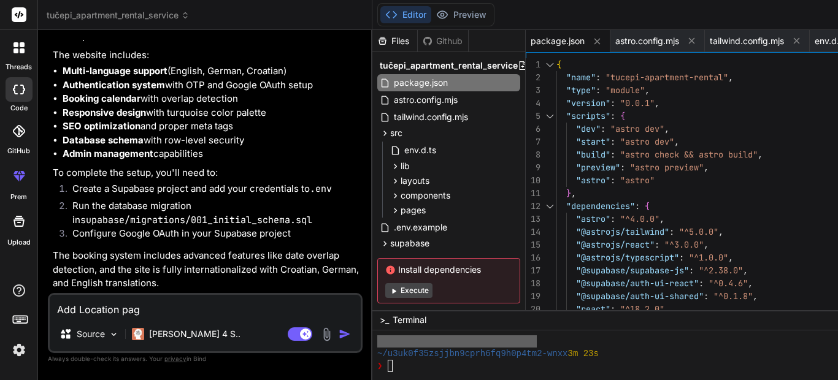
type textarea "Add Location page"
type textarea "x"
type textarea "Add Location page"
type textarea "x"
type textarea "Add Location page a"
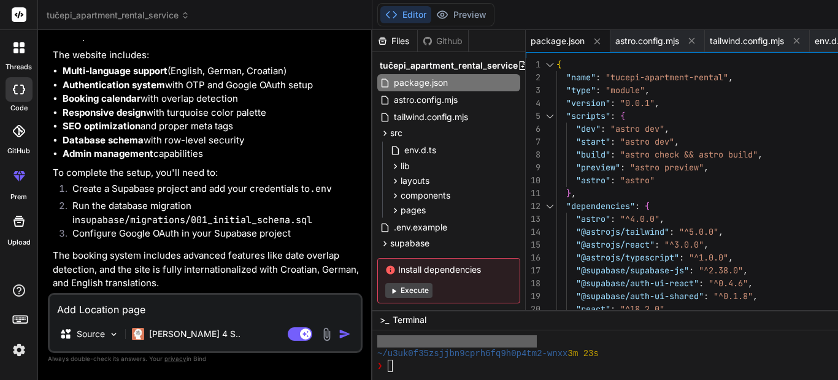
type textarea "x"
type textarea "Add Location page an"
type textarea "x"
type textarea "Add Location page and"
type textarea "x"
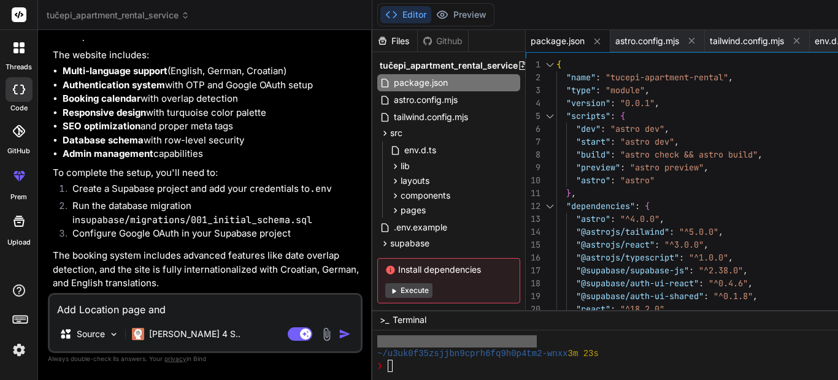
type textarea "Add Location page and"
type textarea "x"
type textarea "Add Location page and c"
type textarea "x"
type textarea "Add Location page and co"
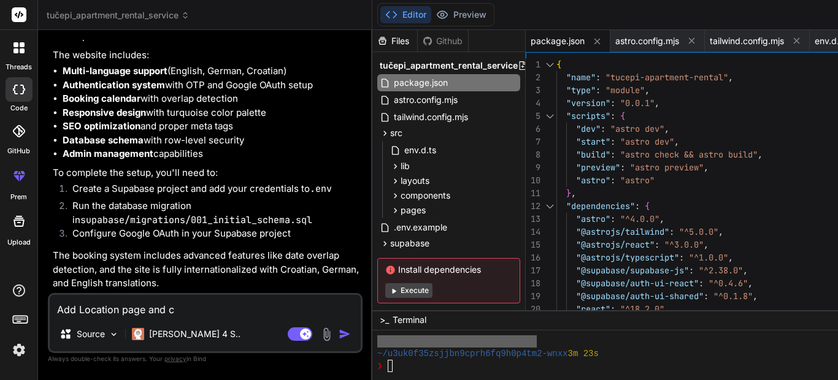
type textarea "x"
type textarea "Add Location page and con"
type textarea "x"
type textarea "Add Location page and cont"
type textarea "x"
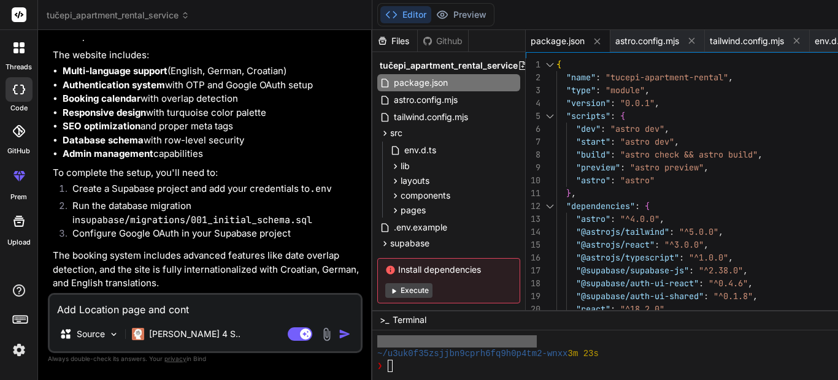
type textarea "Add Location page and conta"
type textarea "x"
type textarea "Add Location page and contac"
type textarea "x"
type textarea "Add Location page and contact"
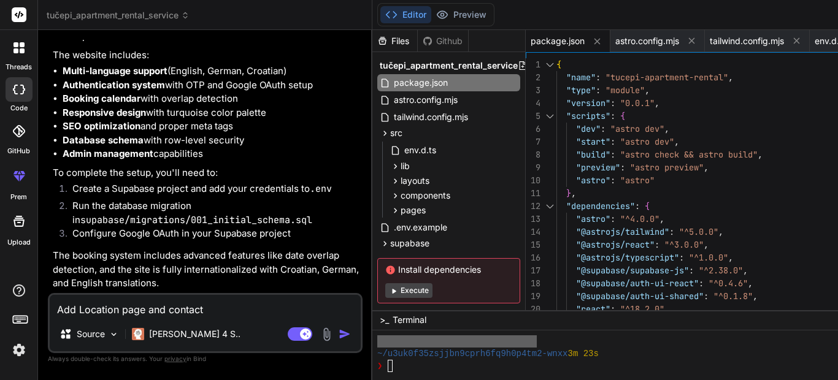
type textarea "x"
type textarea "Add Location page and contact"
type textarea "x"
type textarea "Add Location page and contact p"
type textarea "x"
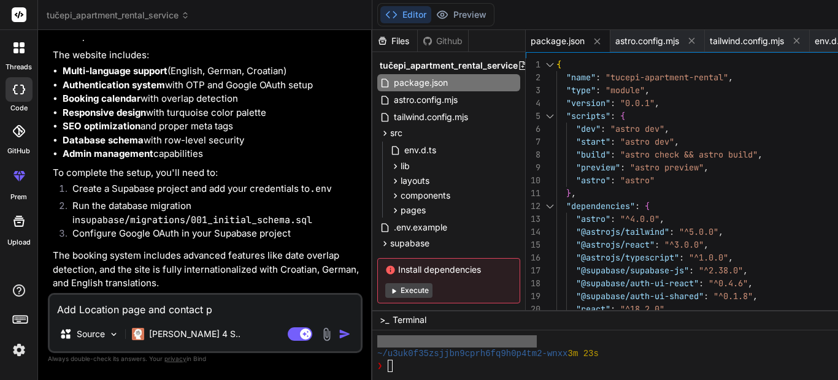
type textarea "Add Location page and contact pa"
type textarea "x"
type textarea "Add Location page and contact pag"
type textarea "x"
type textarea "Add Location page and contact page"
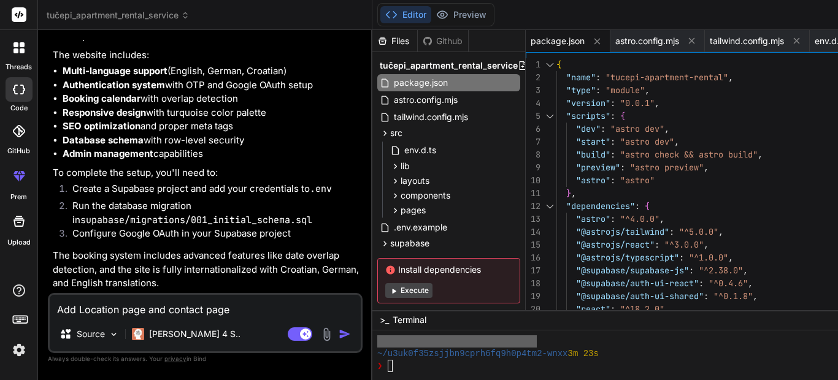
type textarea "x"
type textarea "Add Location page and contact page"
click at [339, 336] on img "button" at bounding box center [345, 334] width 12 height 12
type textarea "x"
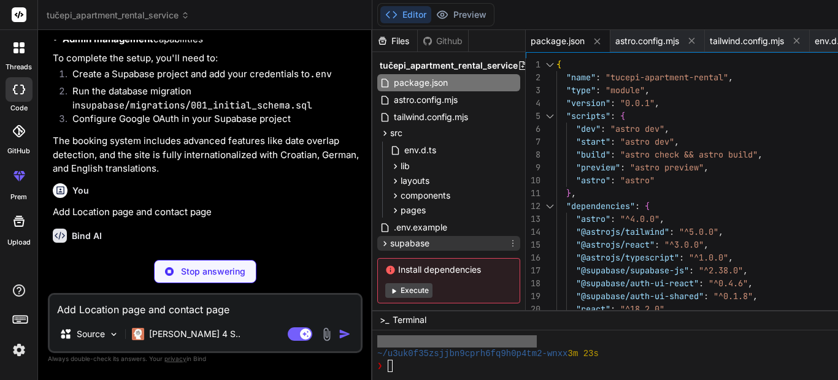
scroll to position [2162, 0]
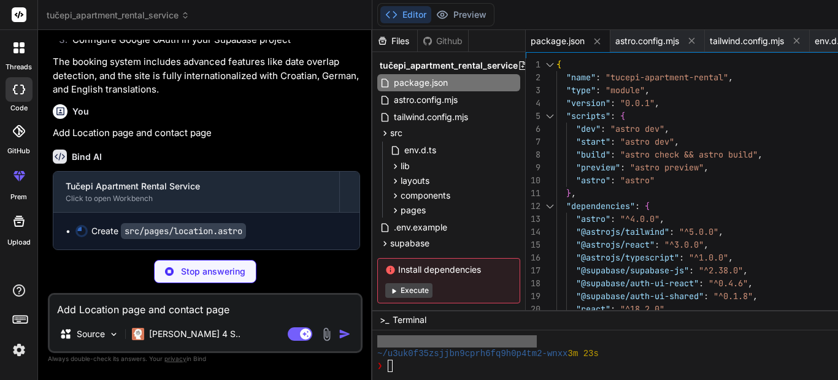
click at [270, 164] on div "Bind AI" at bounding box center [206, 157] width 307 height 14
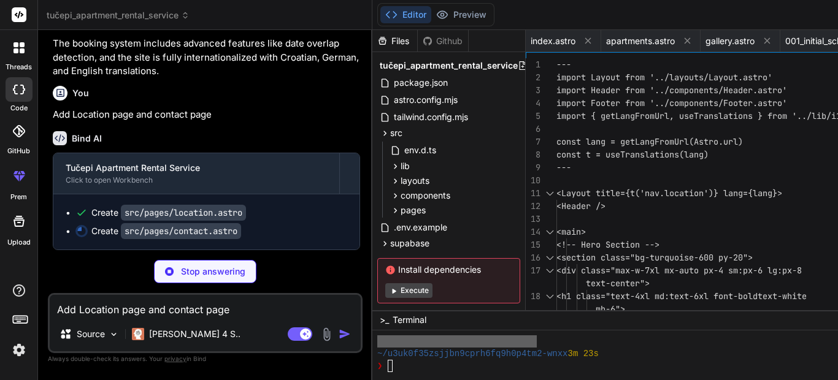
scroll to position [0, 1236]
click at [279, 267] on div "Stop answering" at bounding box center [205, 271] width 315 height 23
click at [266, 145] on div "Bind AI" at bounding box center [206, 138] width 307 height 14
click at [393, 84] on span "package.json" at bounding box center [421, 82] width 56 height 15
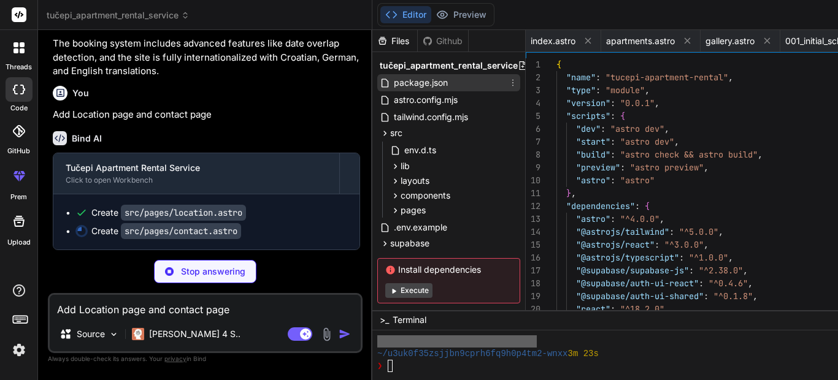
scroll to position [0, 0]
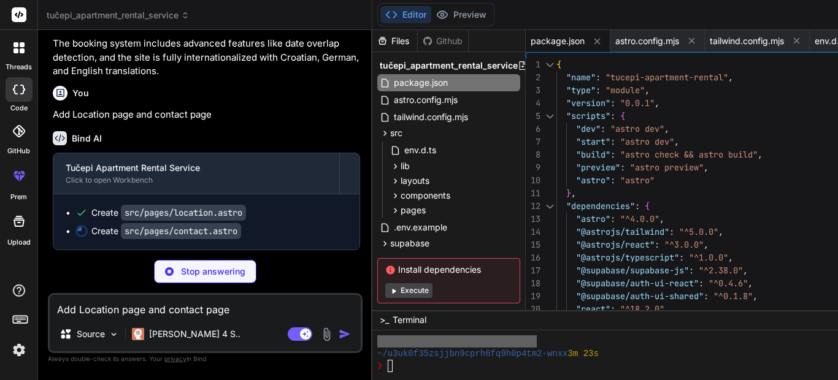
click at [664, 125] on div ""dev" : "astro dev" ," at bounding box center [713, 129] width 315 height 13
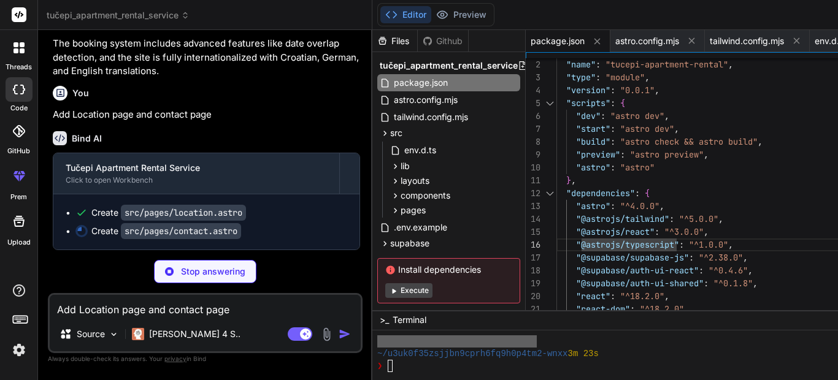
drag, startPoint x: 661, startPoint y: 246, endPoint x: 502, endPoint y: 244, distance: 158.9
click at [556, 244] on div ""@astrojs/typescript" : "^1.0.0" ," at bounding box center [713, 245] width 315 height 13
click at [667, 245] on div ""@astrojs/typescript" : "^1.0.0" ," at bounding box center [713, 245] width 315 height 13
drag, startPoint x: 667, startPoint y: 245, endPoint x: 501, endPoint y: 247, distance: 165.7
click at [576, 247] on span ""@astrojs/typescript"" at bounding box center [627, 244] width 103 height 11
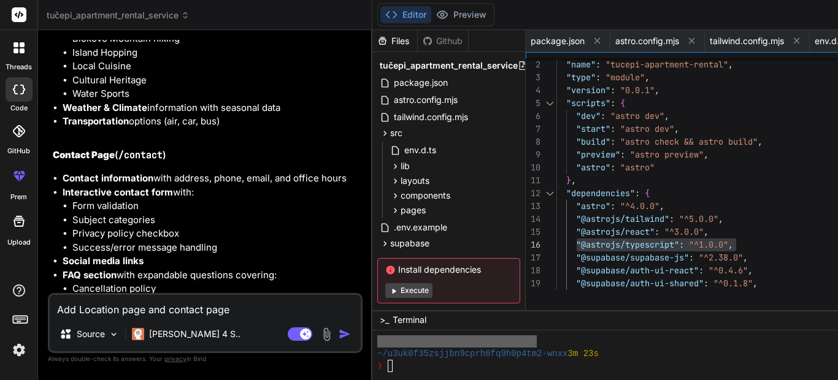
type textarea "x"
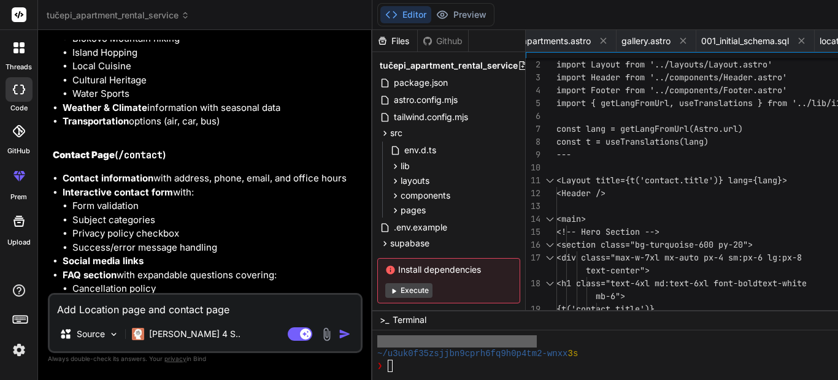
scroll to position [994, 0]
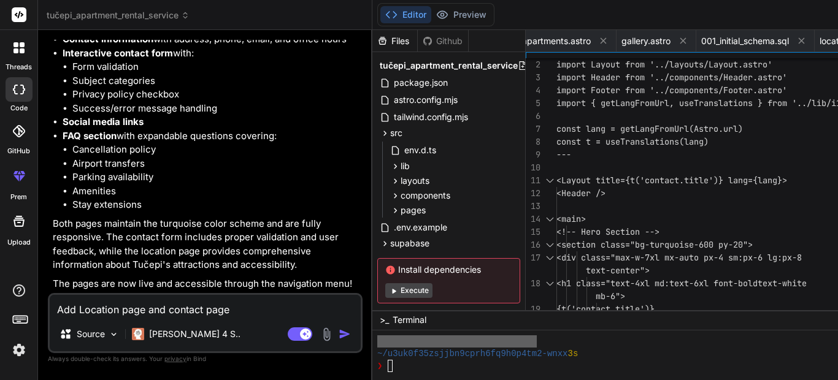
scroll to position [2864, 0]
click at [161, 309] on textarea "Add Location page and contact page" at bounding box center [205, 306] width 311 height 22
paste textarea ""@astrojs/typescript": "^1.0.0","
type textarea ""@astrojs/typescript": "^1.0.0","
type textarea "x"
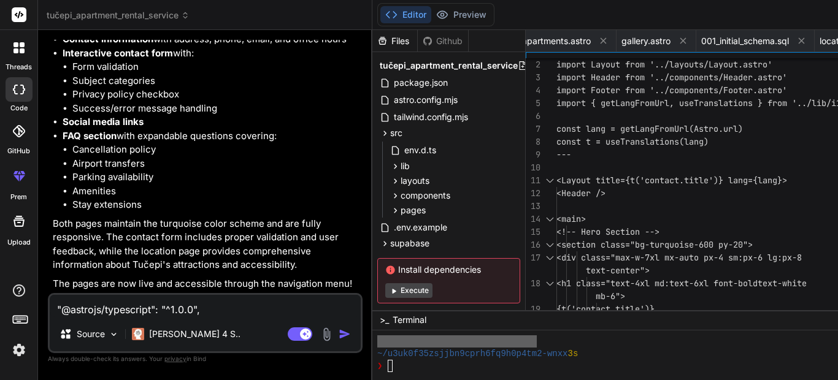
type textarea ""@astrojs/typescript": "^1.0.0","
type textarea "x"
type textarea ""@astrojs/typescript": "^1.0.0", e"
type textarea "x"
type textarea ""@astrojs/typescript": "^1.0.0", er"
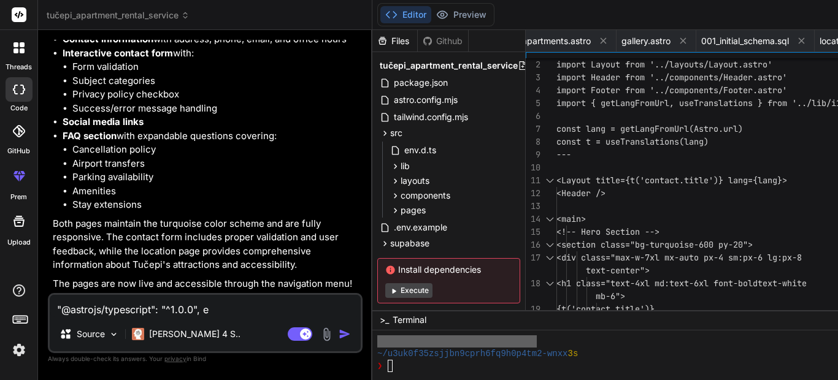
type textarea "x"
type textarea ""@astrojs/typescript": "^1.0.0", err"
type textarea "x"
type textarea ""@astrojs/typescript": "^1.0.0", erro"
type textarea "x"
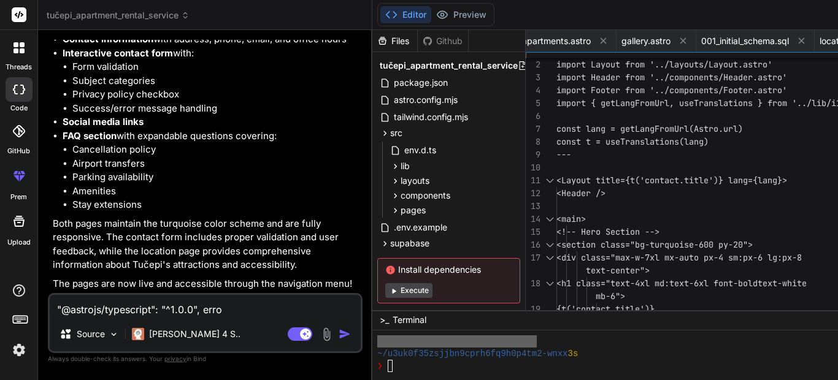
type textarea ""@astrojs/typescript": "^1.0.0", error"
type textarea "x"
type textarea ""@astrojs/typescript": "^1.0.0", error"
click at [339, 334] on img "button" at bounding box center [345, 334] width 12 height 12
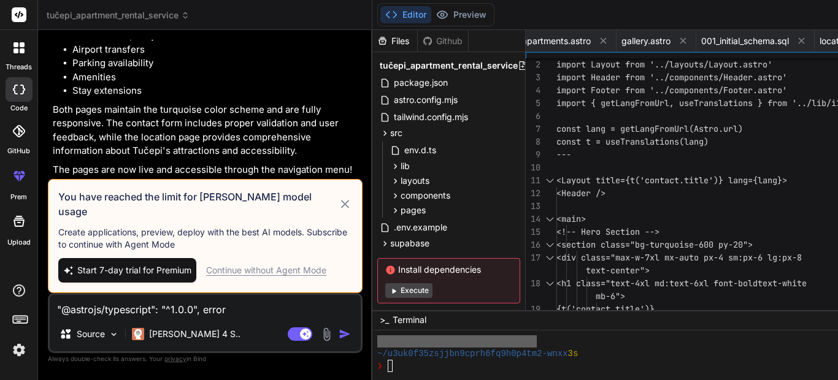
click at [341, 202] on icon at bounding box center [345, 204] width 8 height 8
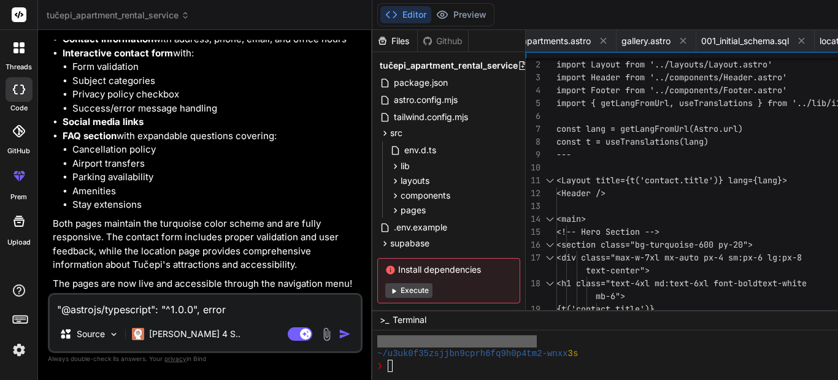
type textarea "x"
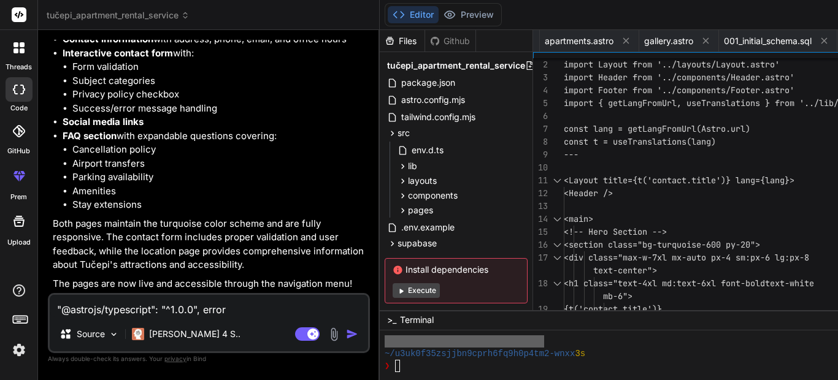
scroll to position [0, 1321]
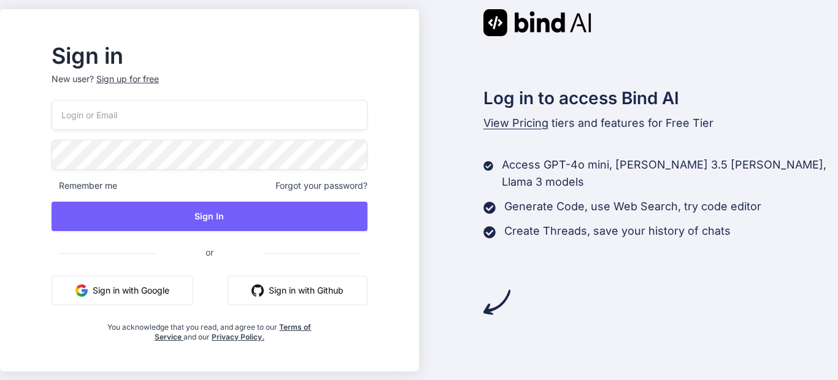
click at [155, 289] on button "Sign in with Google" at bounding box center [123, 290] width 142 height 29
